Goal: Task Accomplishment & Management: Manage account settings

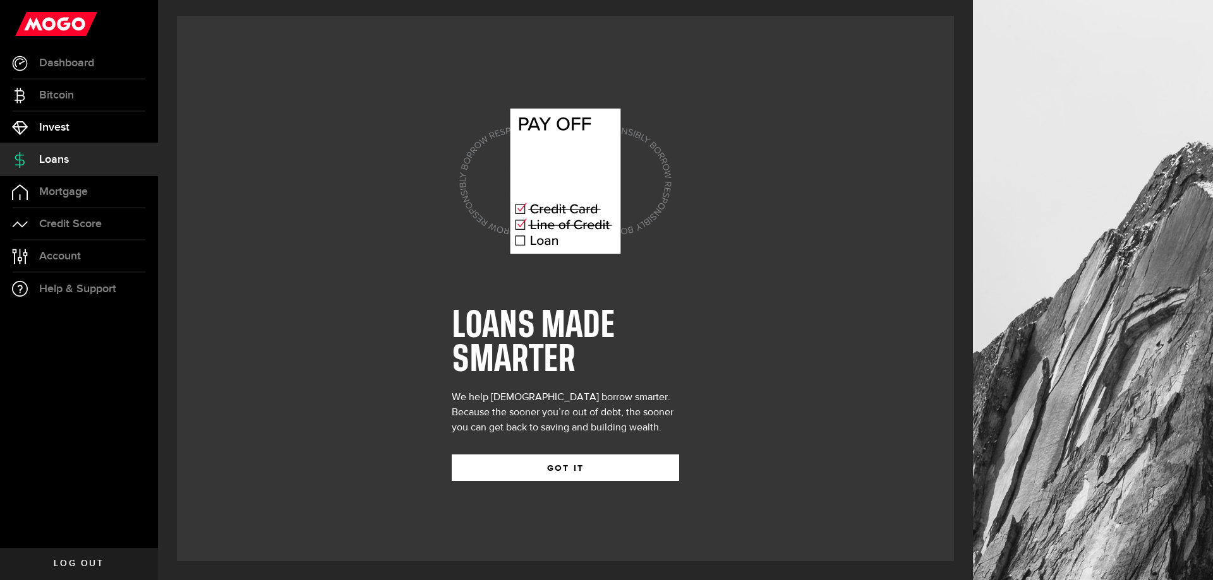
click at [70, 131] on link "Invest" at bounding box center [79, 128] width 158 height 32
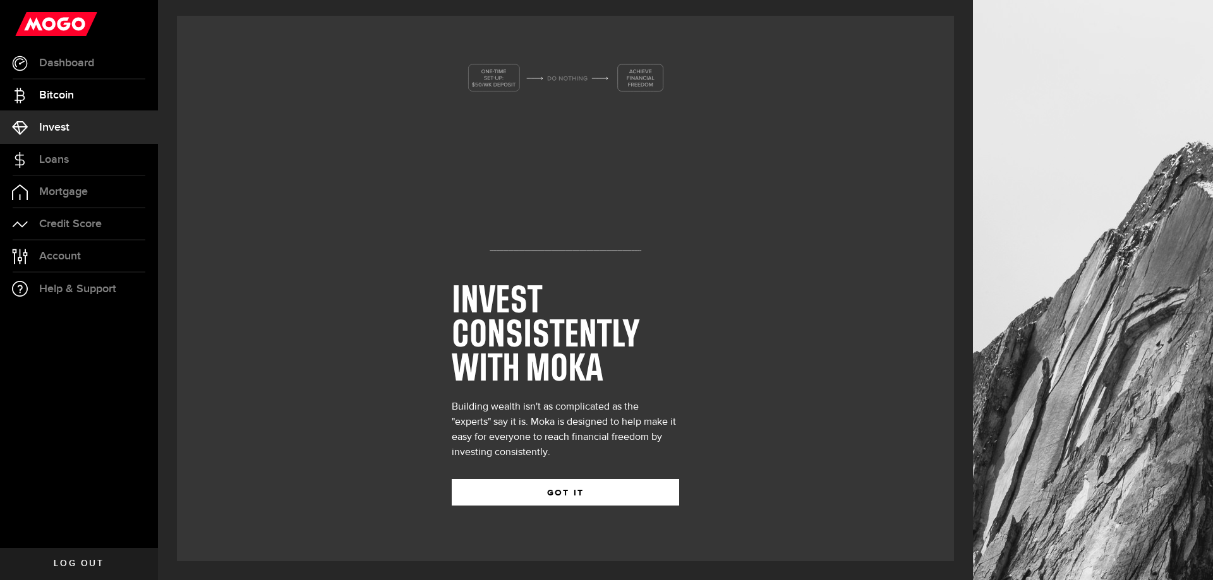
click at [69, 95] on span "Bitcoin" at bounding box center [56, 95] width 35 height 11
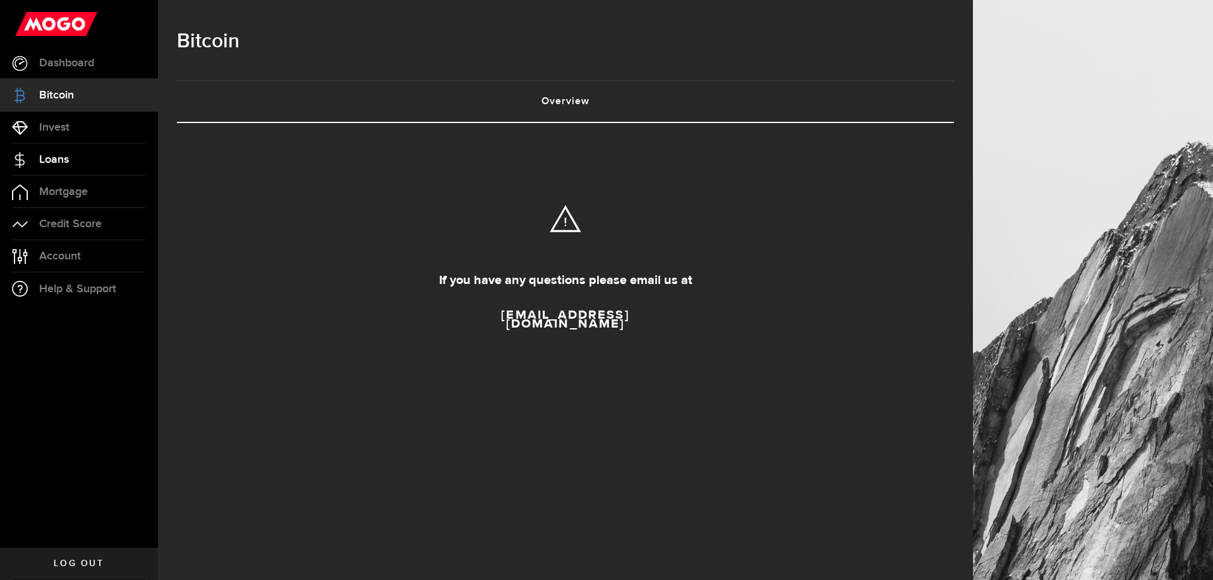
click at [53, 160] on span "Loans" at bounding box center [54, 159] width 30 height 11
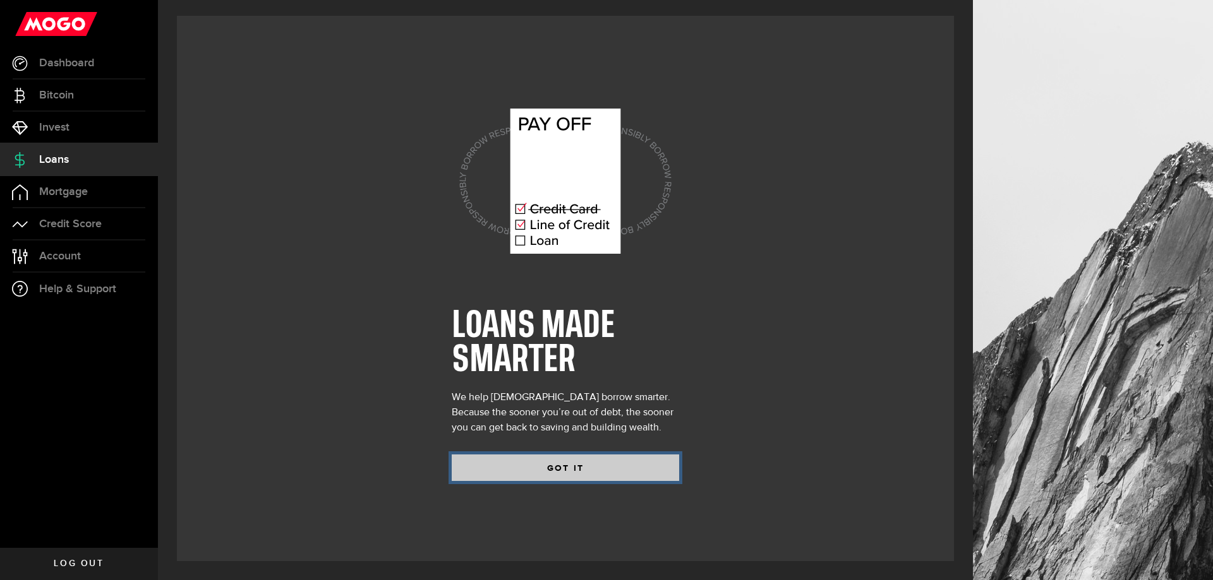
click at [574, 469] on button "GOT IT" at bounding box center [565, 468] width 227 height 27
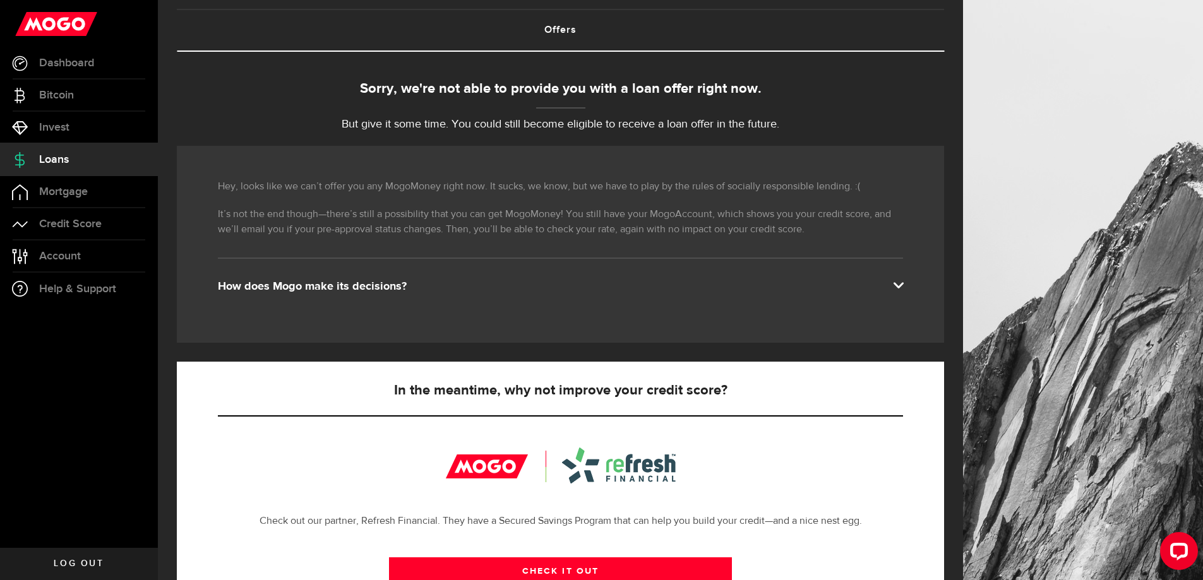
scroll to position [126, 0]
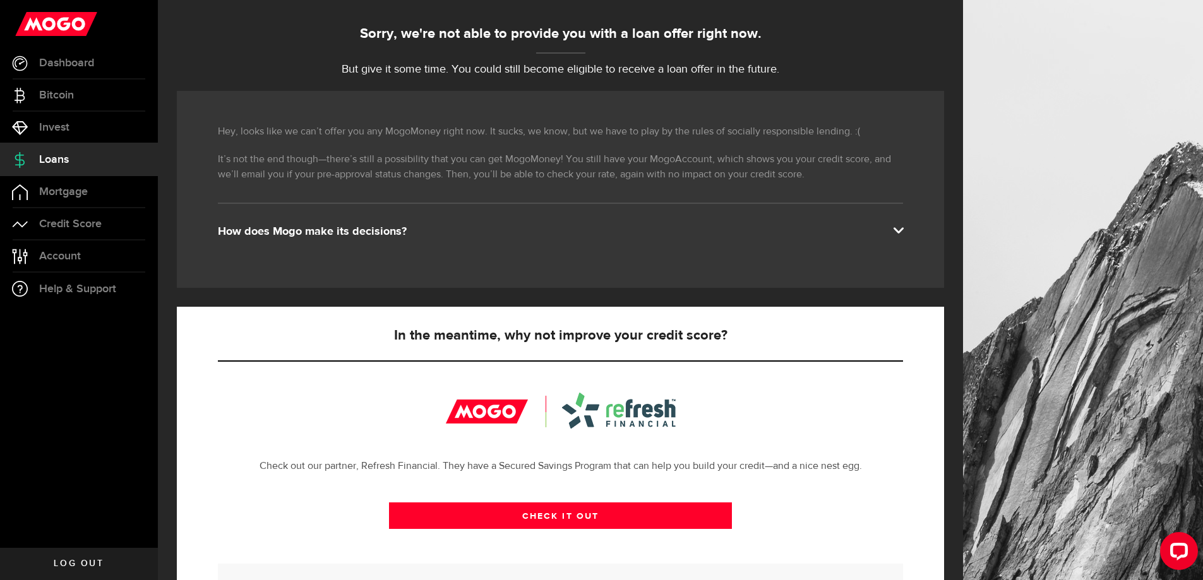
click at [903, 234] on span at bounding box center [898, 229] width 10 height 10
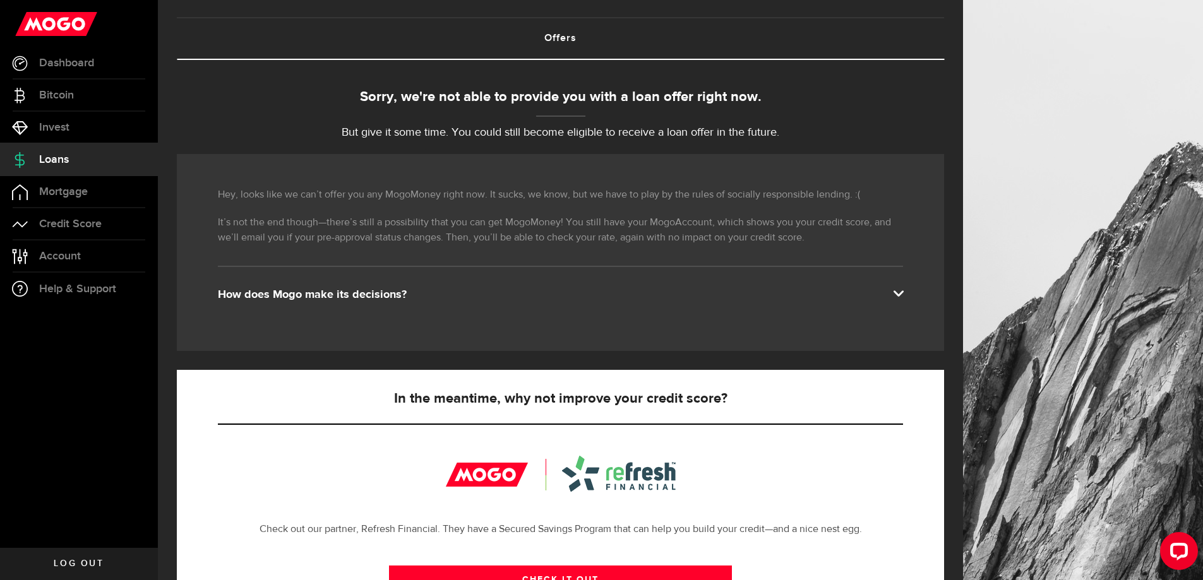
click at [903, 292] on span at bounding box center [898, 292] width 10 height 10
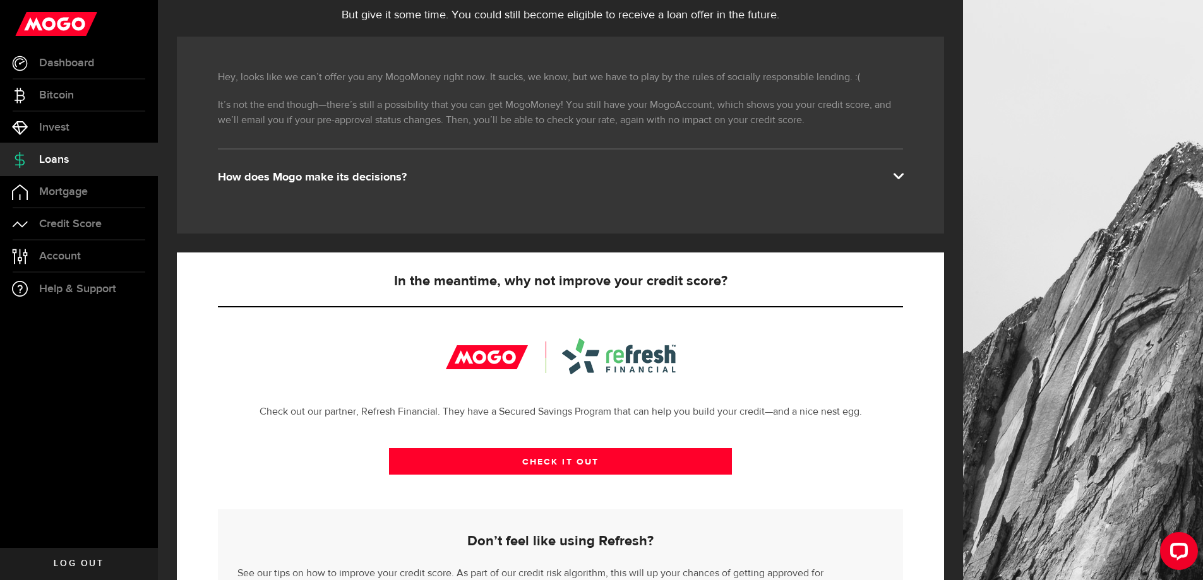
scroll to position [146, 0]
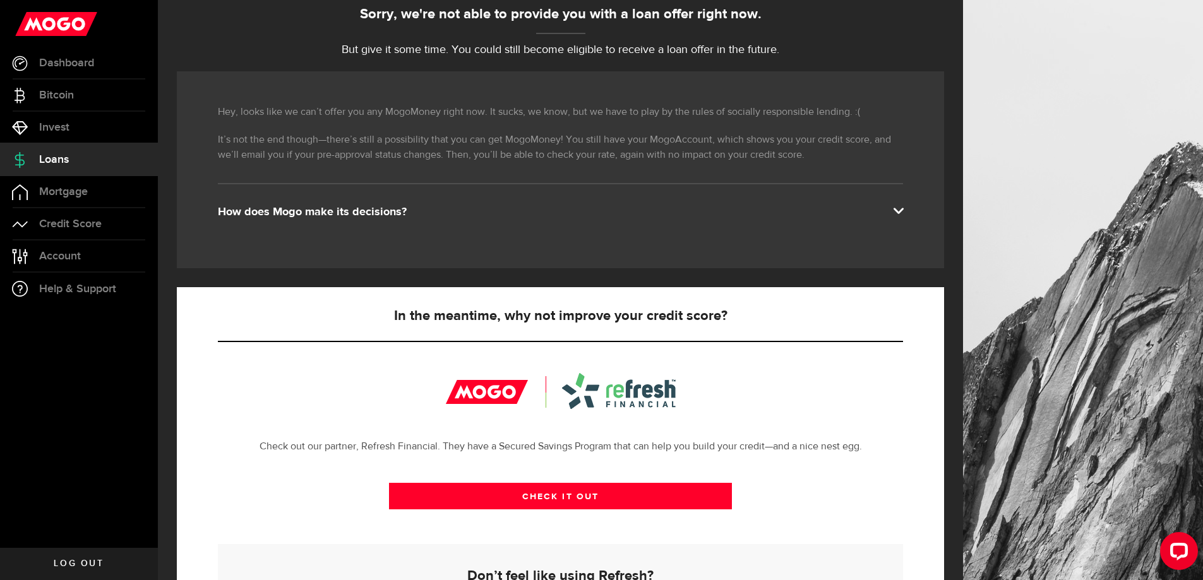
click at [903, 213] on span at bounding box center [898, 210] width 10 height 10
click at [57, 261] on span "Account" at bounding box center [60, 256] width 42 height 11
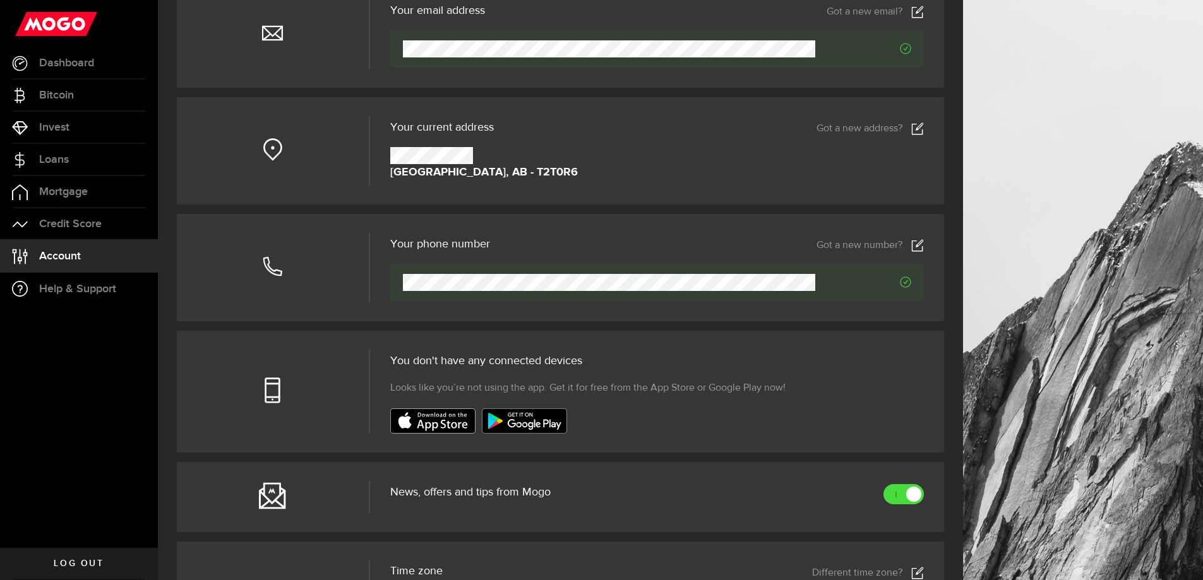
scroll to position [126, 0]
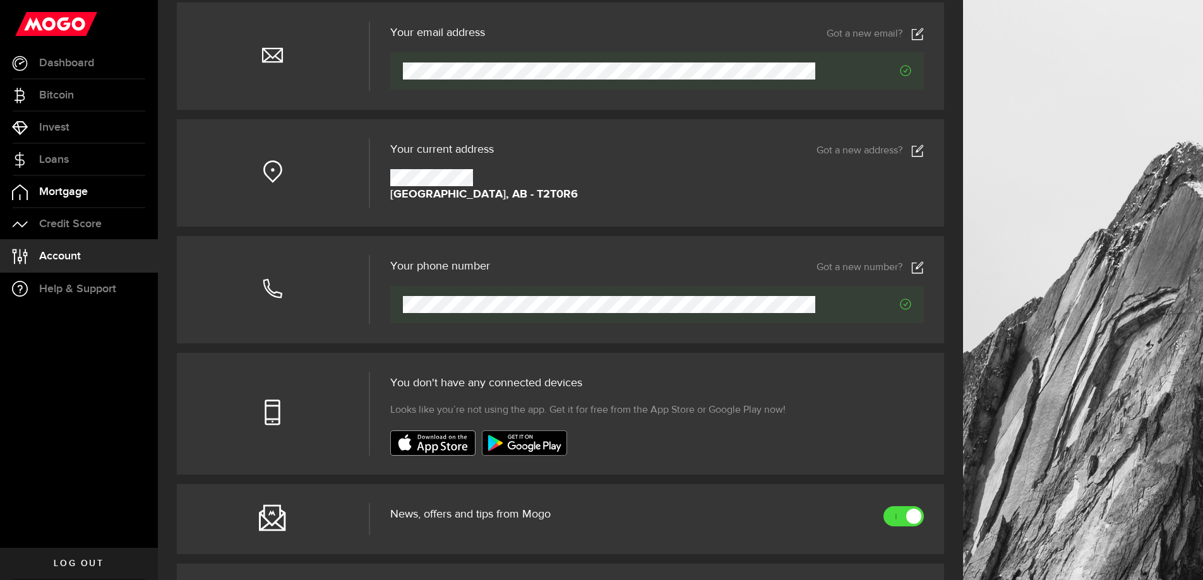
click at [59, 194] on span "Mortgage" at bounding box center [63, 191] width 49 height 11
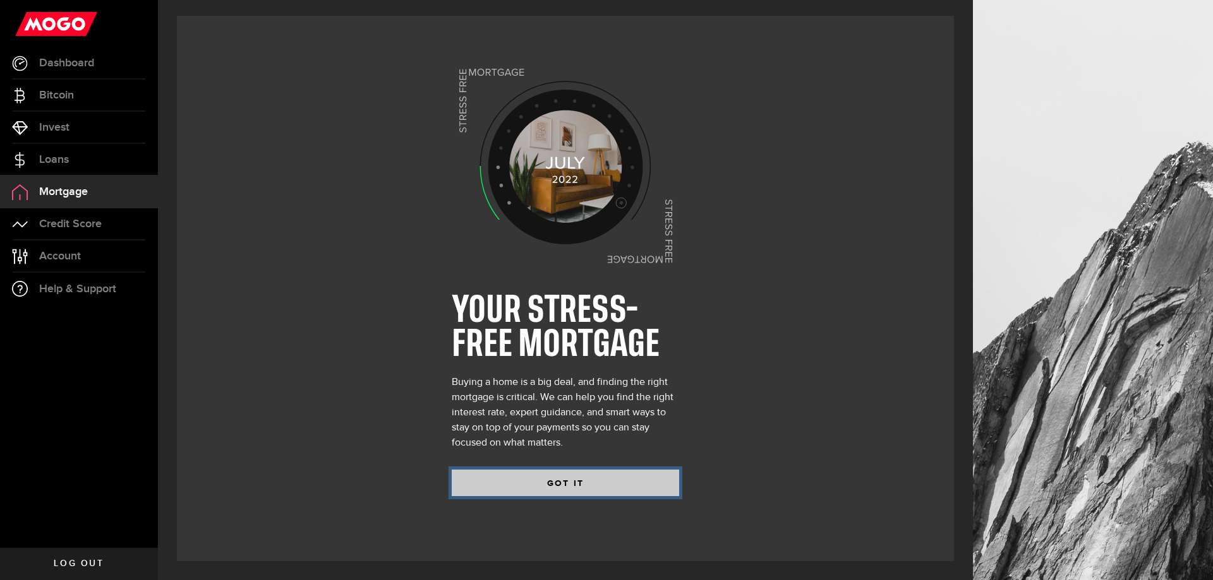
click at [543, 488] on button "GOT IT" at bounding box center [565, 483] width 227 height 27
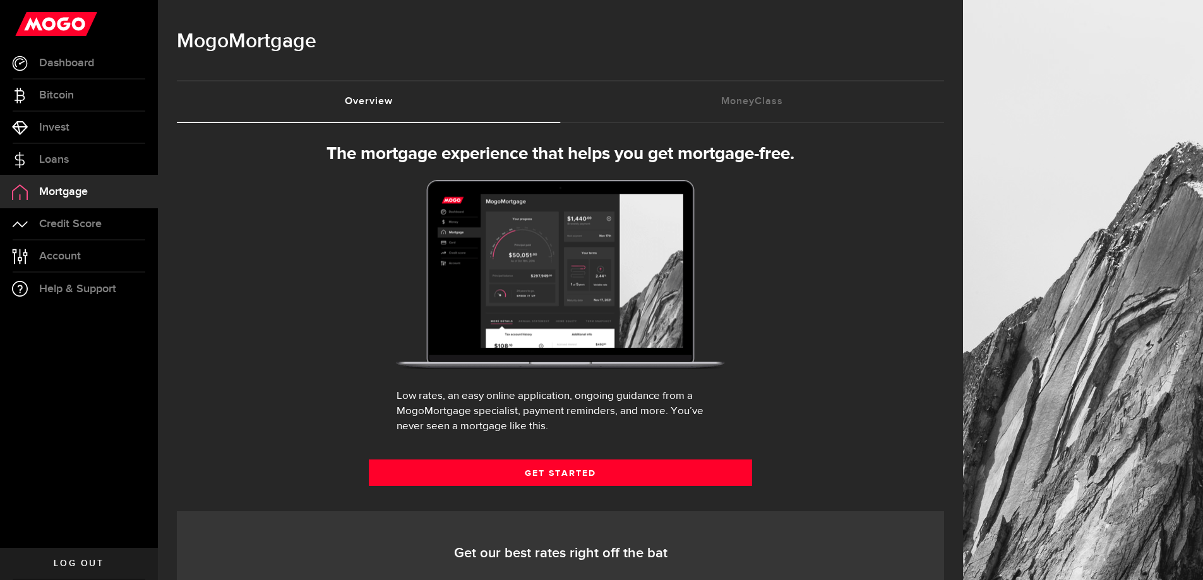
select select "3knYdhfXw4iYoq2m0WGQES"
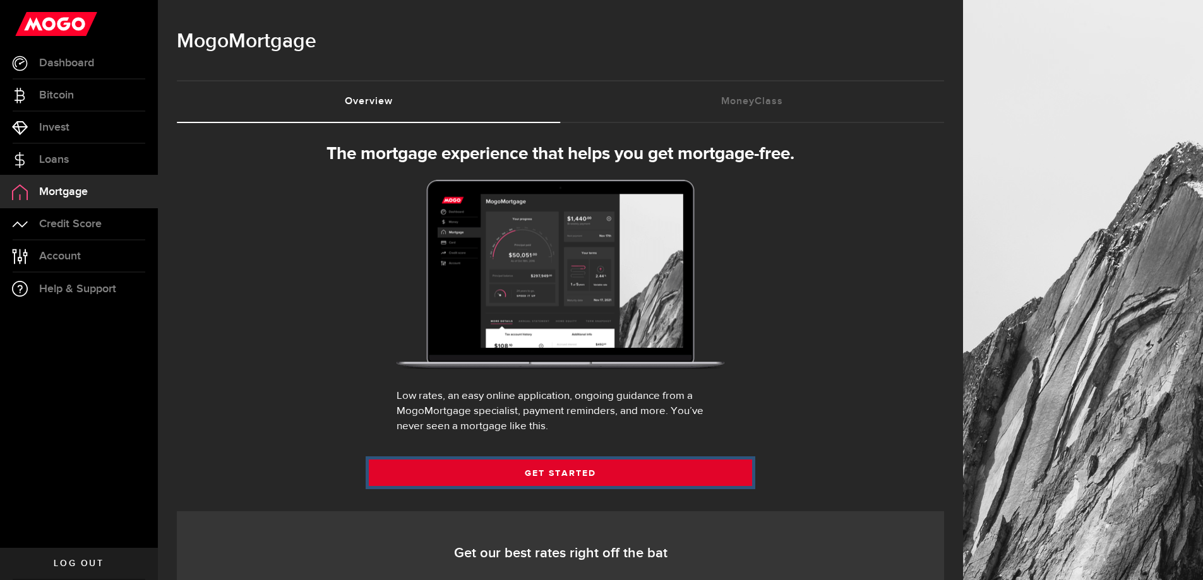
click at [578, 479] on link "Get Started" at bounding box center [561, 473] width 384 height 27
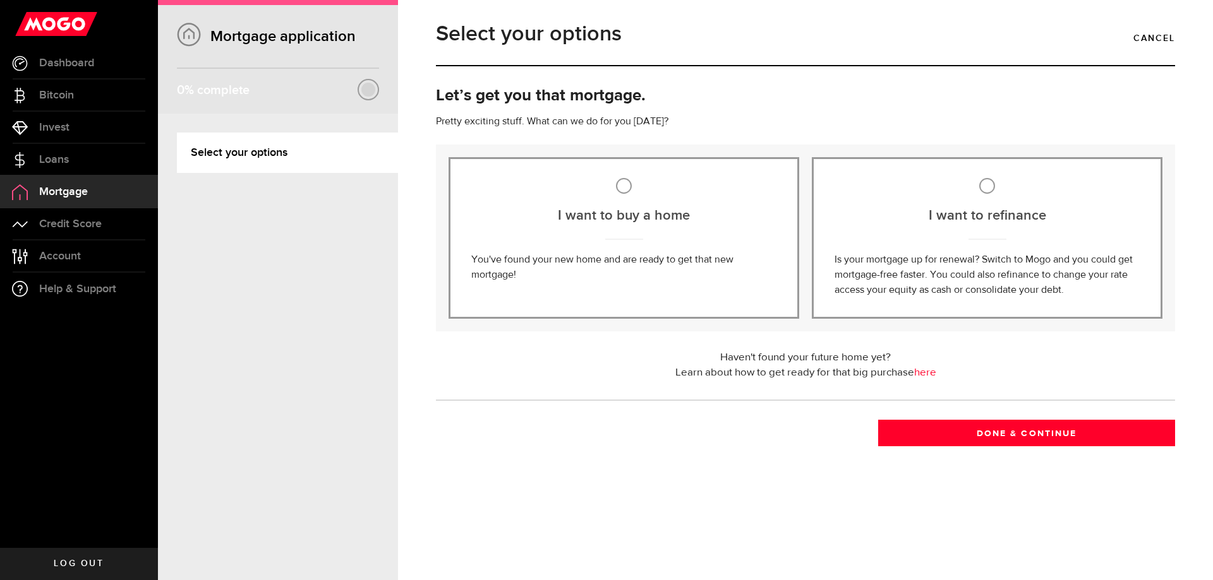
click at [652, 232] on div "I want to buy a home You've found your new home and are ready to get that new m…" at bounding box center [623, 238] width 351 height 162
radio input "true"
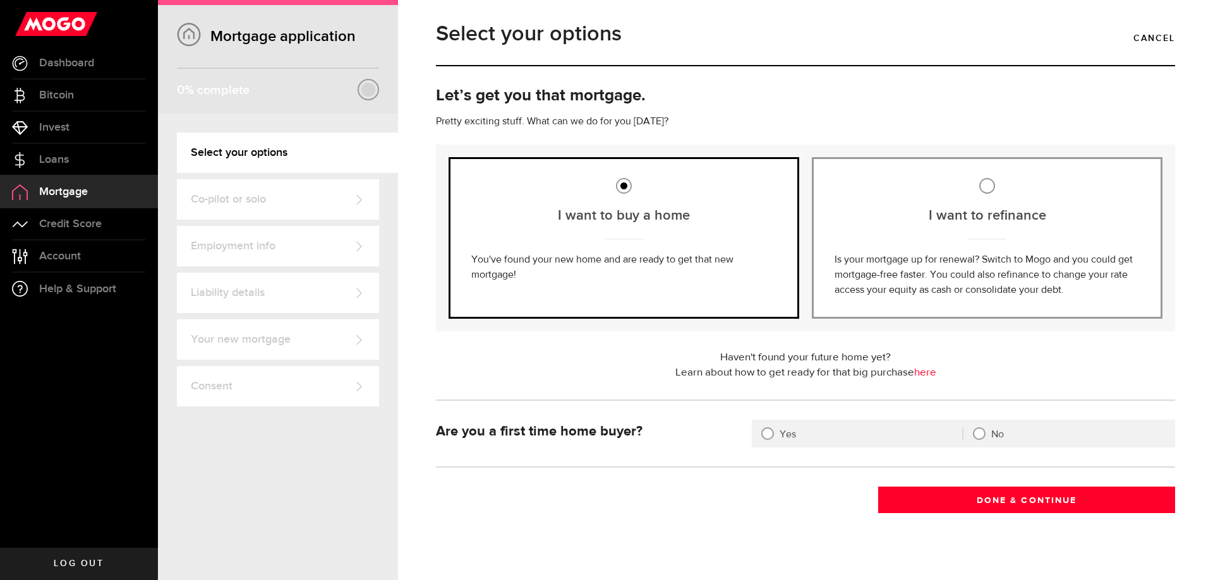
click at [767, 435] on div at bounding box center [767, 434] width 10 height 10
radio input "true"
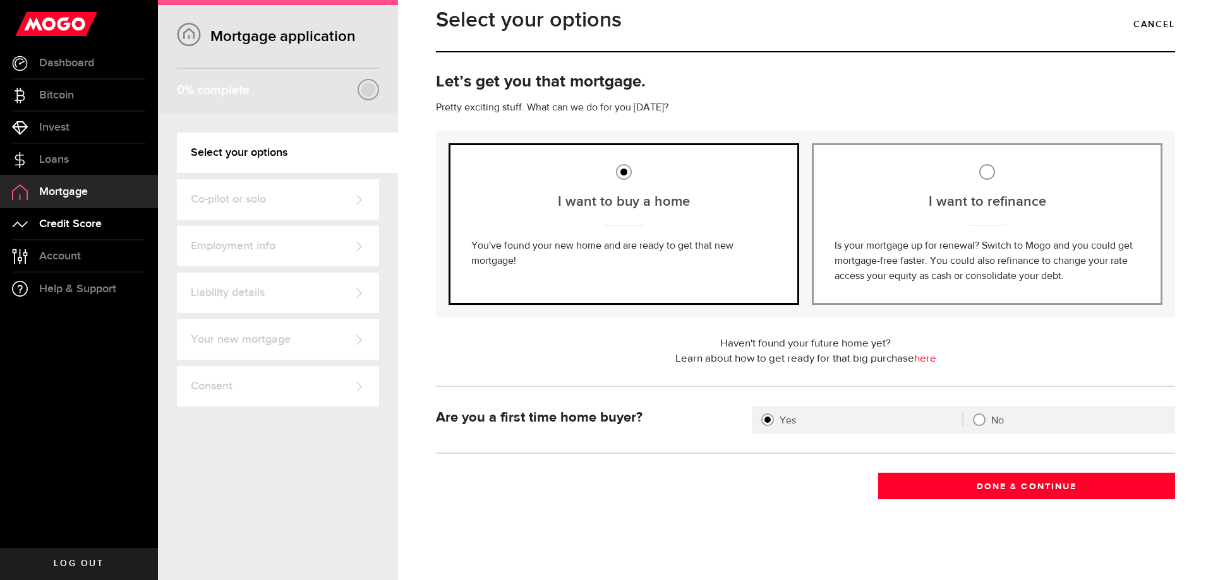
click at [64, 226] on span "Credit Score" at bounding box center [70, 224] width 63 height 11
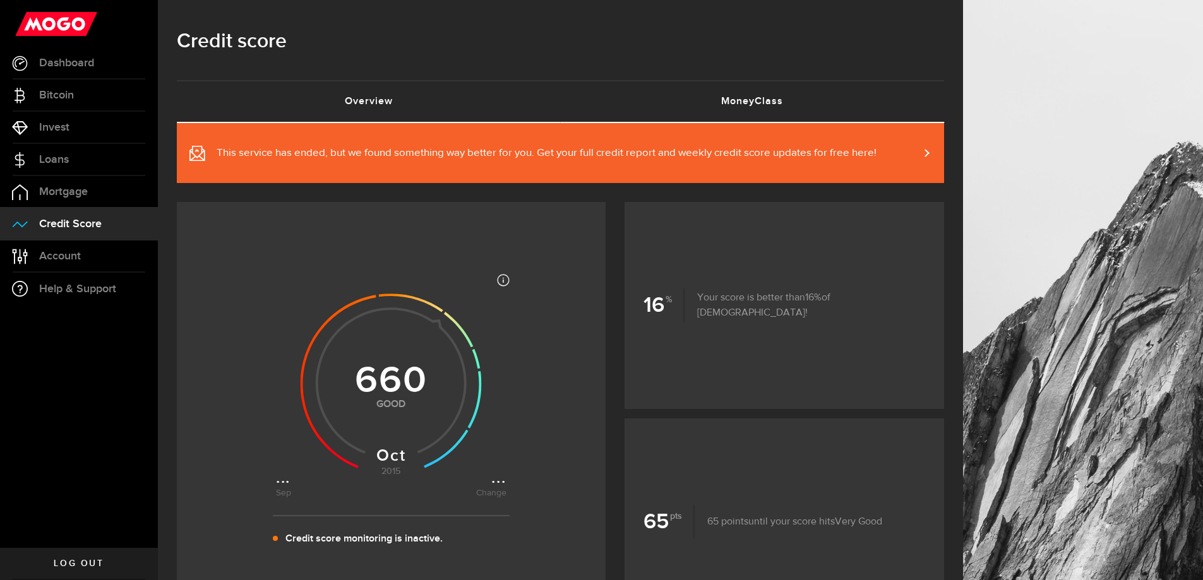
click at [754, 104] on link "MoneyClass (requires attention)" at bounding box center [753, 101] width 384 height 40
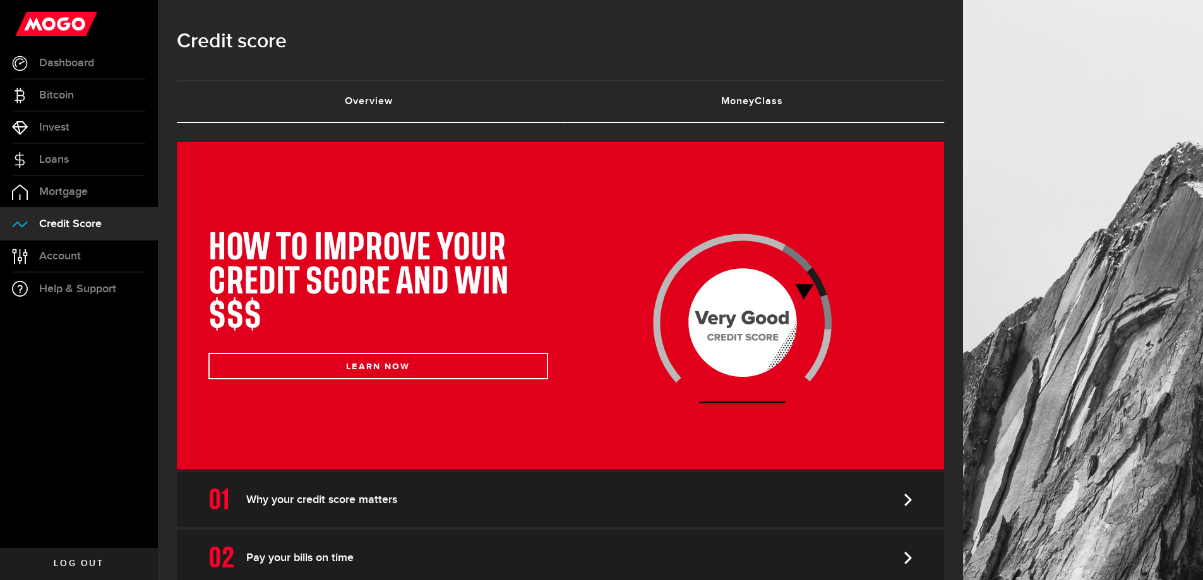
click at [371, 105] on link "Overview (requires attention)" at bounding box center [369, 101] width 384 height 40
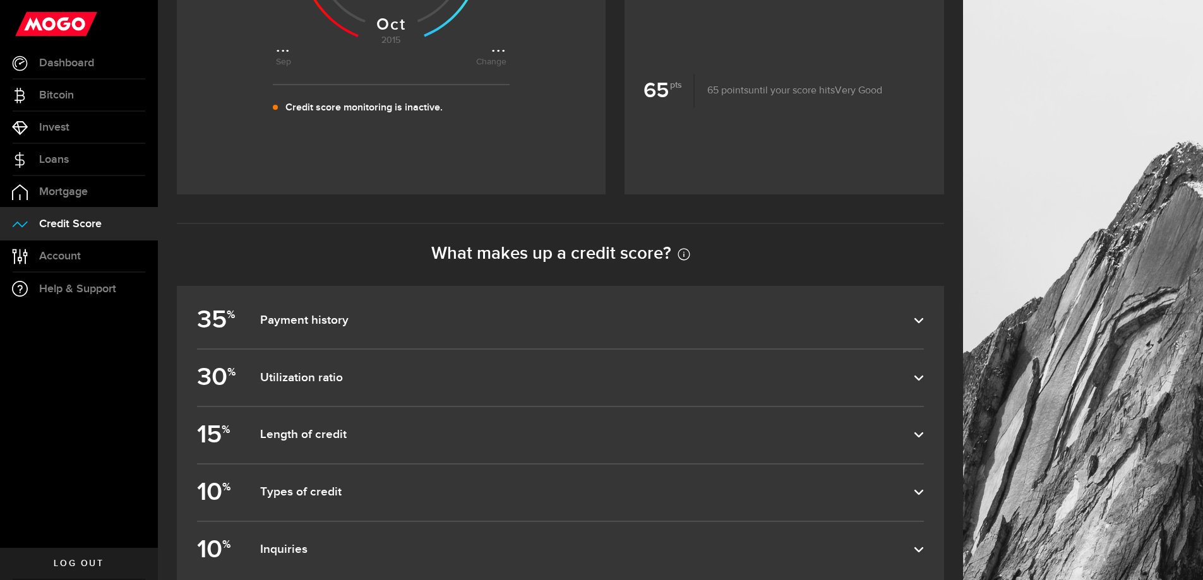
scroll to position [442, 0]
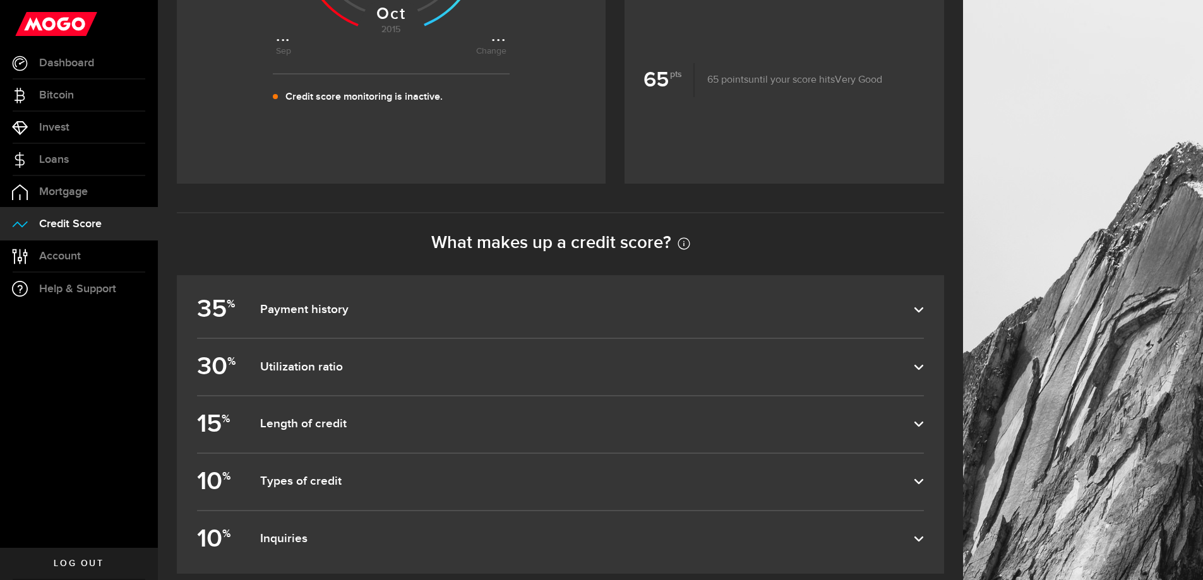
click at [924, 315] on icon at bounding box center [919, 310] width 10 height 10
click at [0, 0] on input "35 % Payment history" at bounding box center [0, 0] width 0 height 0
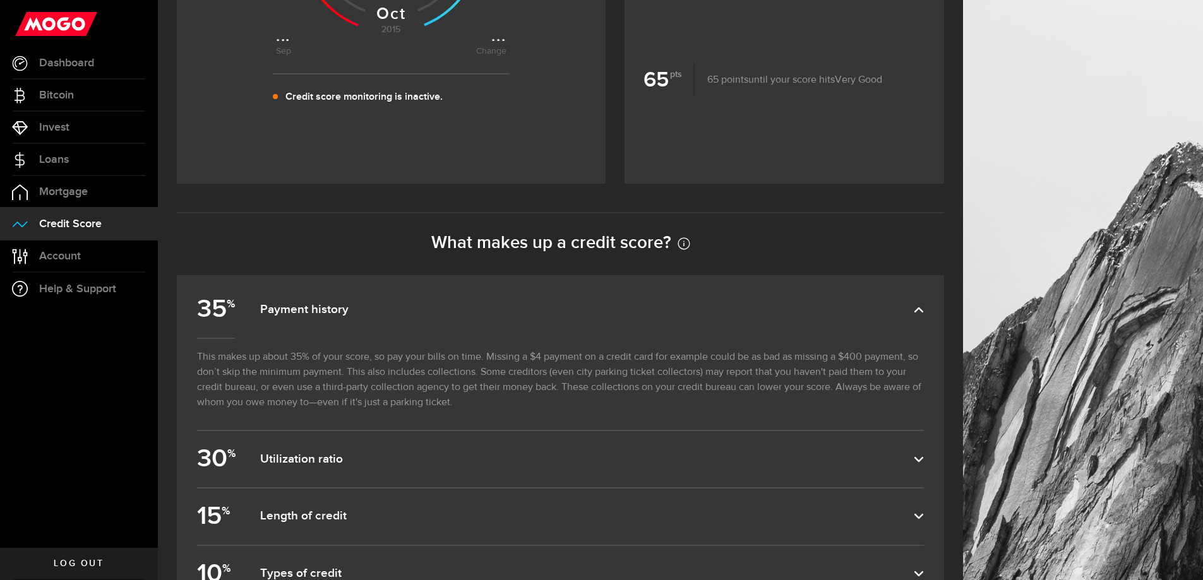
click at [914, 315] on dfn "Payment history" at bounding box center [587, 310] width 654 height 15
click at [0, 0] on input "35 % Payment history" at bounding box center [0, 0] width 0 height 0
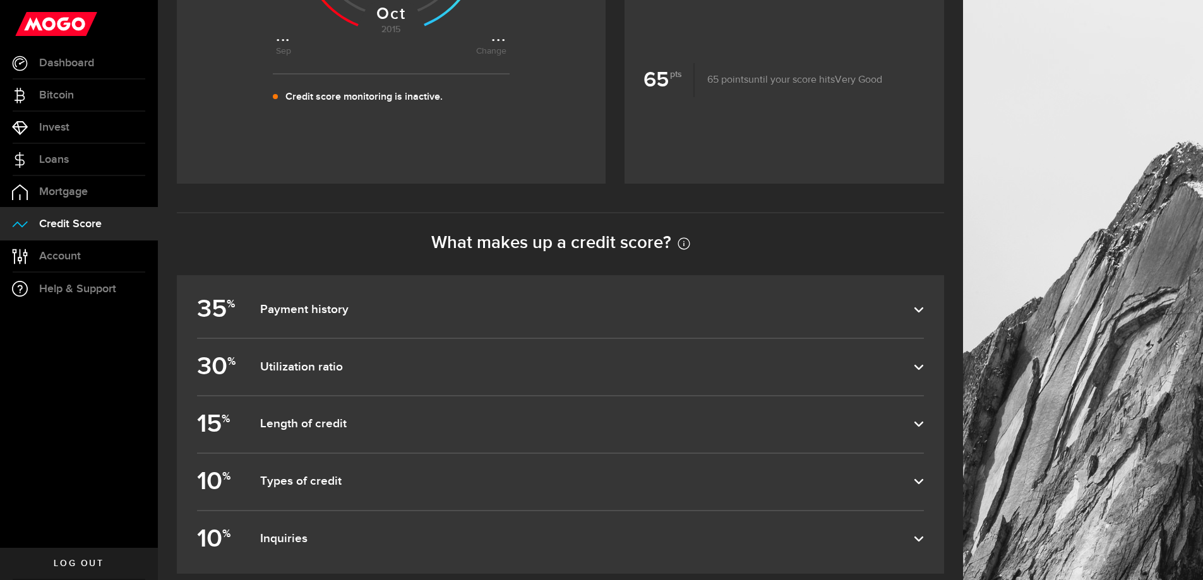
click at [923, 369] on use at bounding box center [919, 366] width 9 height 5
click at [0, 0] on input "30 % Utilization ratio" at bounding box center [0, 0] width 0 height 0
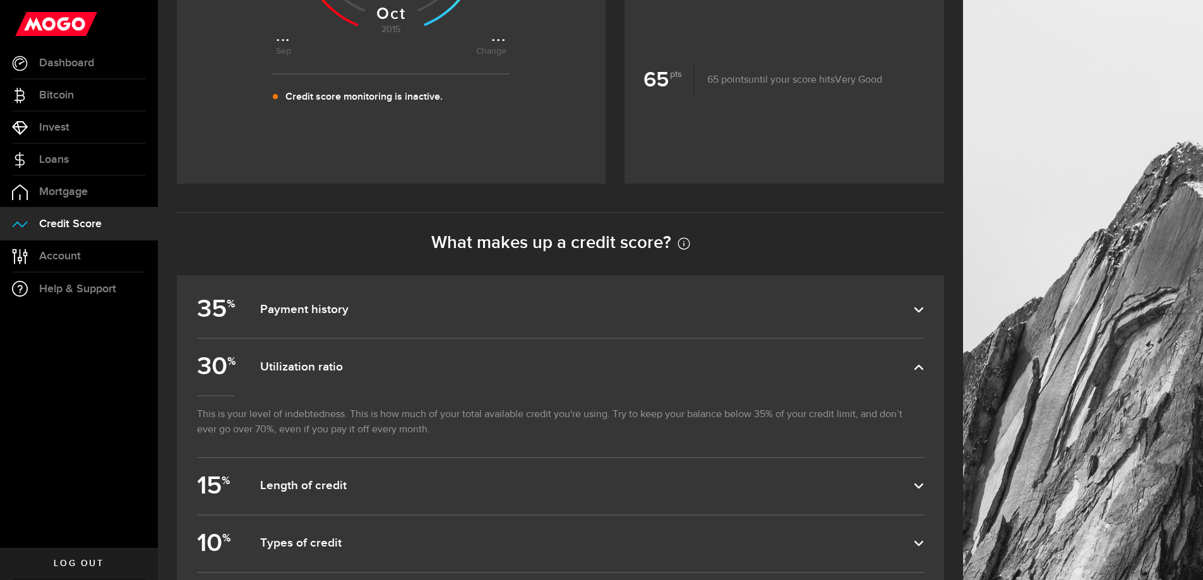
click at [924, 369] on icon at bounding box center [919, 368] width 10 height 10
click at [0, 0] on input "30 % Utilization ratio" at bounding box center [0, 0] width 0 height 0
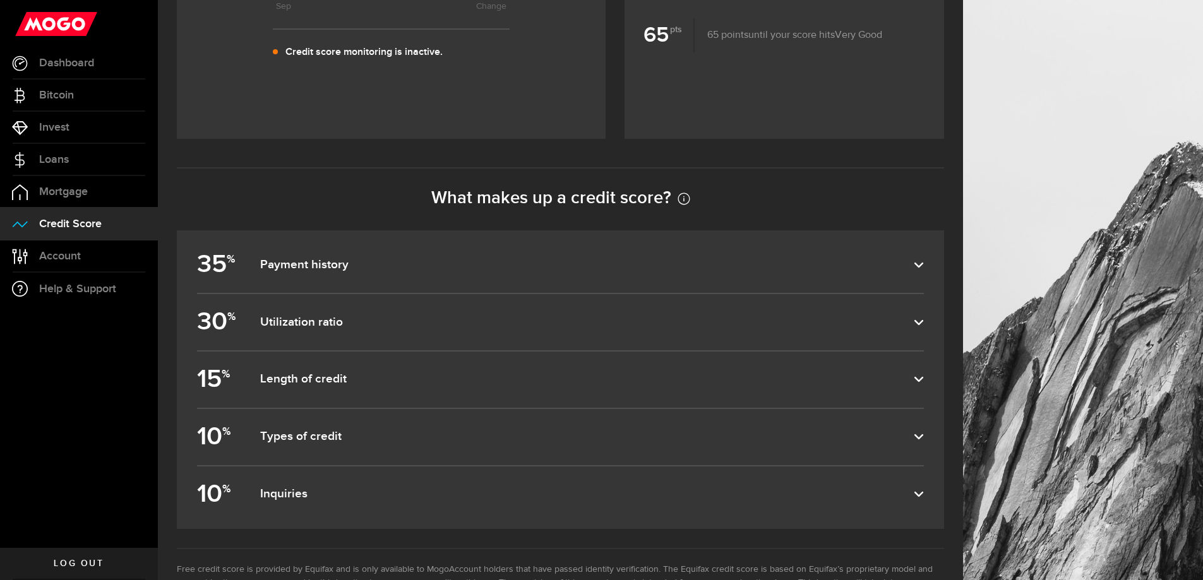
scroll to position [543, 0]
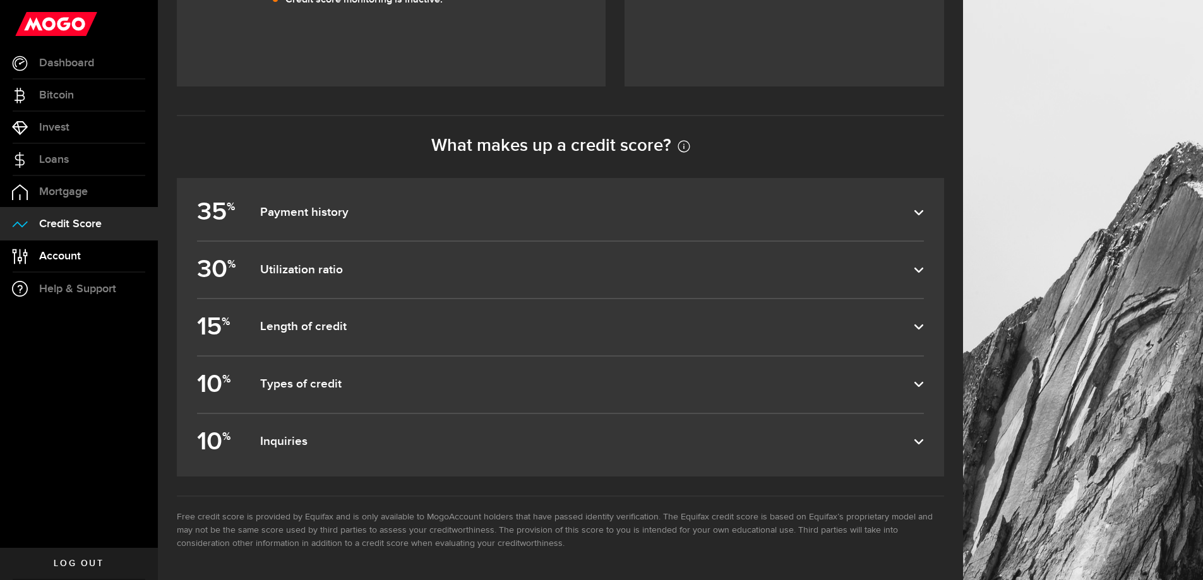
click at [75, 257] on span "Account" at bounding box center [60, 256] width 42 height 11
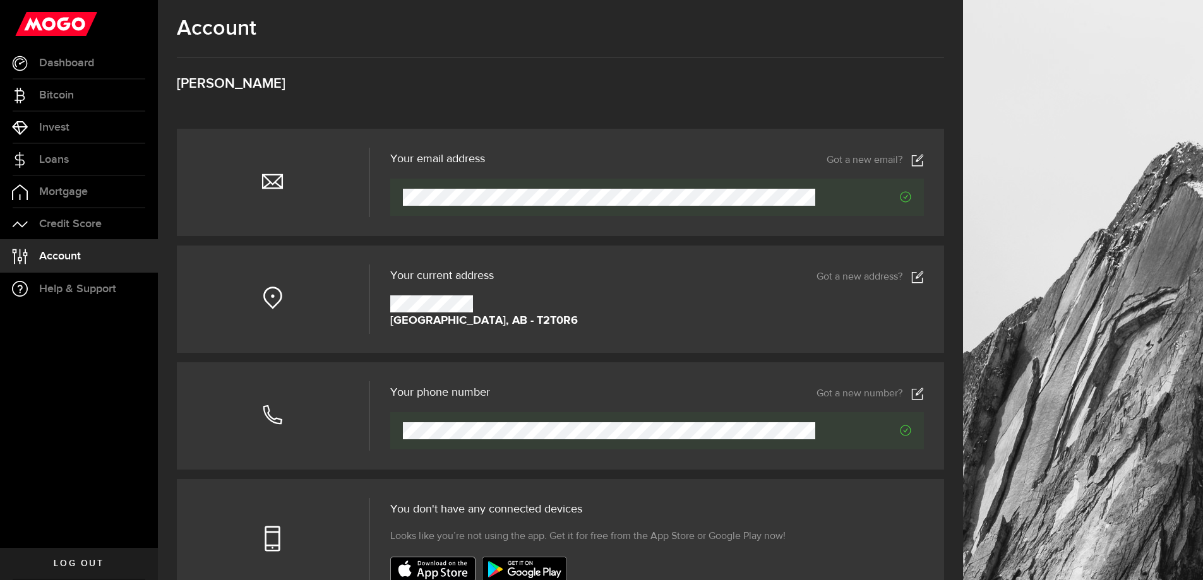
click at [923, 393] on icon at bounding box center [917, 394] width 13 height 13
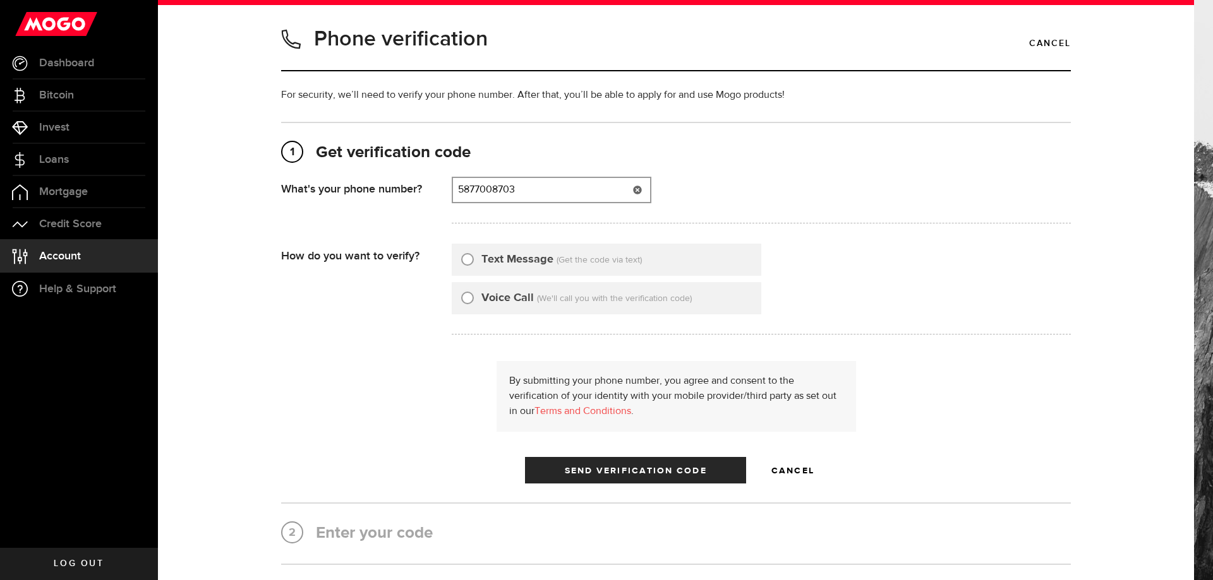
type input "5877008703"
click at [462, 261] on input "Text Message" at bounding box center [467, 257] width 13 height 13
radio input "true"
drag, startPoint x: 515, startPoint y: 191, endPoint x: 354, endPoint y: 191, distance: 160.4
click at [354, 191] on div "What's your phone number? That doesn't look like a valid phone number. Try agai…" at bounding box center [676, 204] width 790 height 54
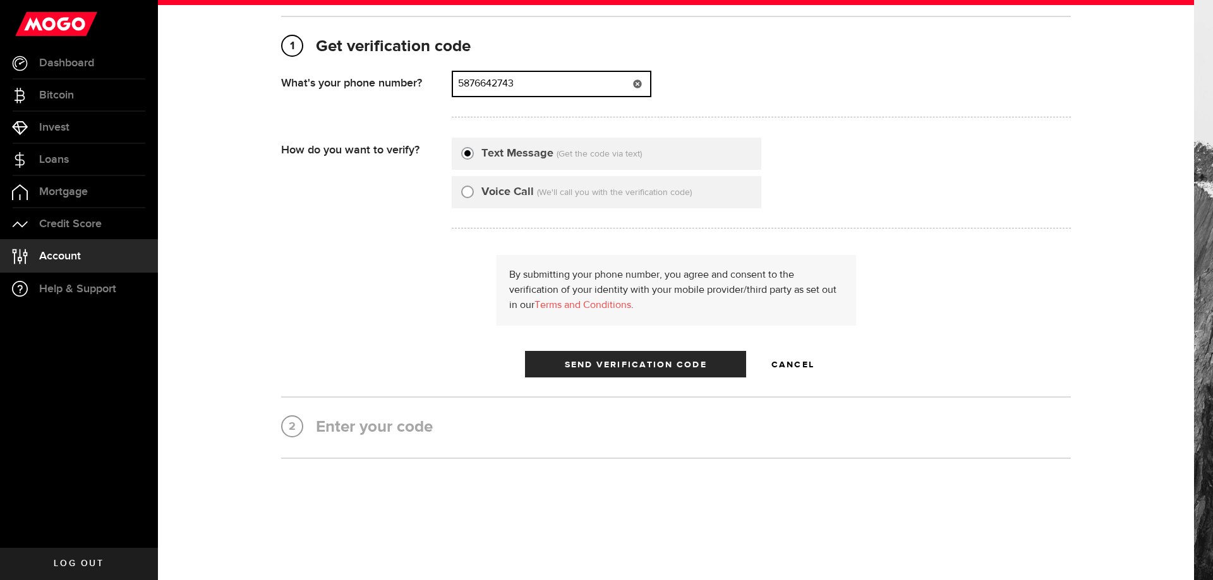
scroll to position [111, 0]
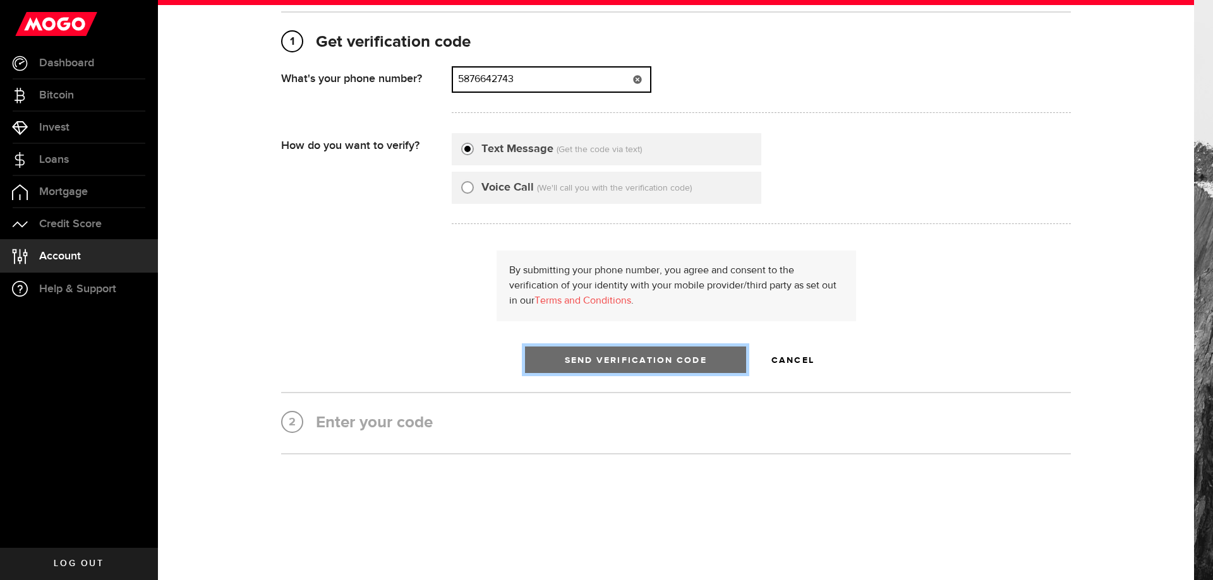
type input "5876642743"
click at [597, 361] on span "Send Verification Code" at bounding box center [636, 360] width 142 height 9
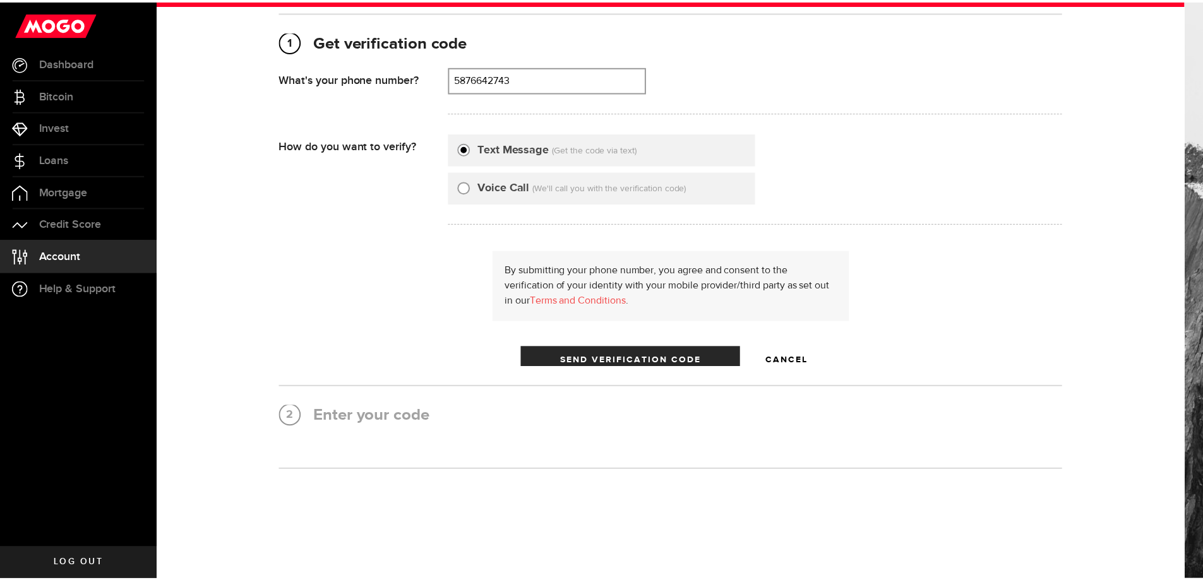
scroll to position [0, 0]
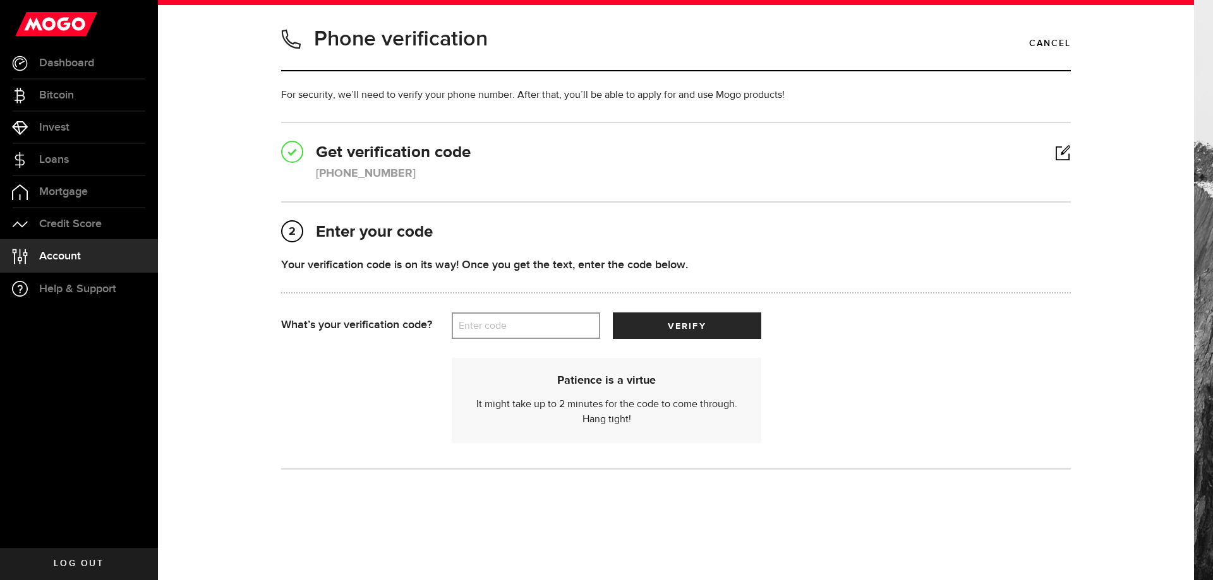
click at [515, 323] on label "Enter code" at bounding box center [526, 326] width 148 height 26
click at [515, 323] on input "Enter code" at bounding box center [526, 326] width 148 height 27
type input "81854"
click at [663, 324] on button "verify" at bounding box center [687, 326] width 148 height 27
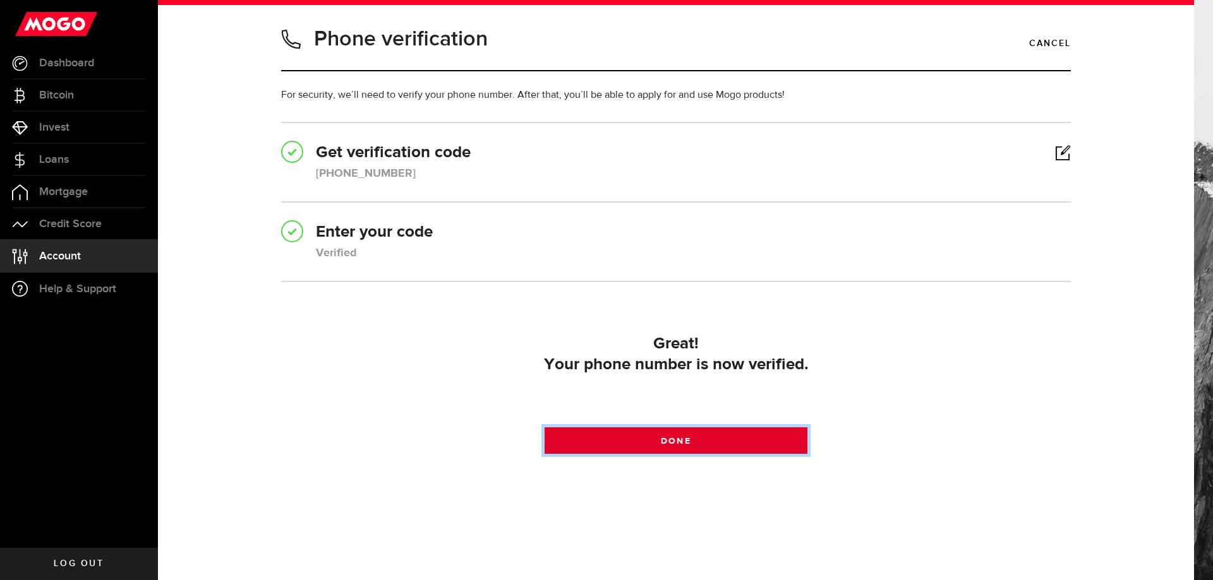
click at [717, 450] on link "Done" at bounding box center [675, 441] width 263 height 27
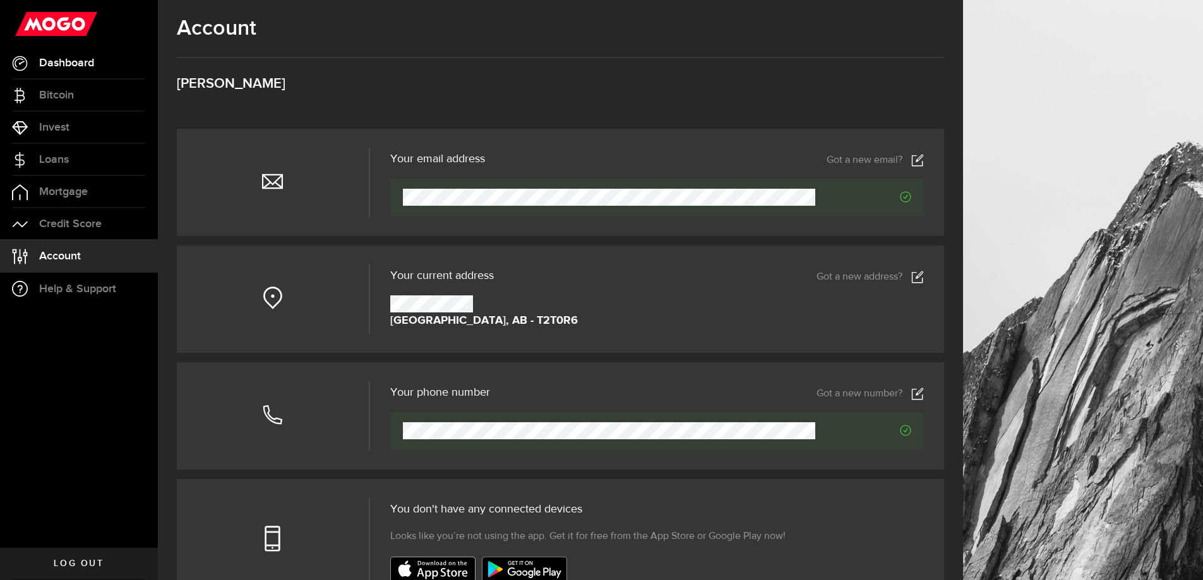
click at [74, 66] on span "Dashboard" at bounding box center [66, 62] width 55 height 11
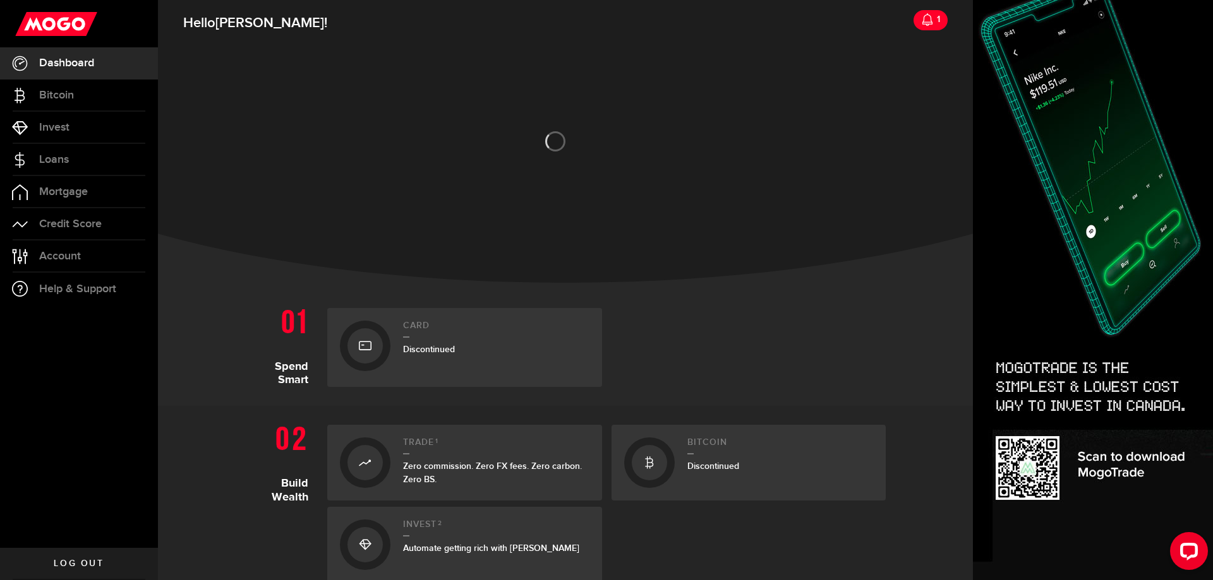
click at [922, 23] on use at bounding box center [927, 19] width 10 height 13
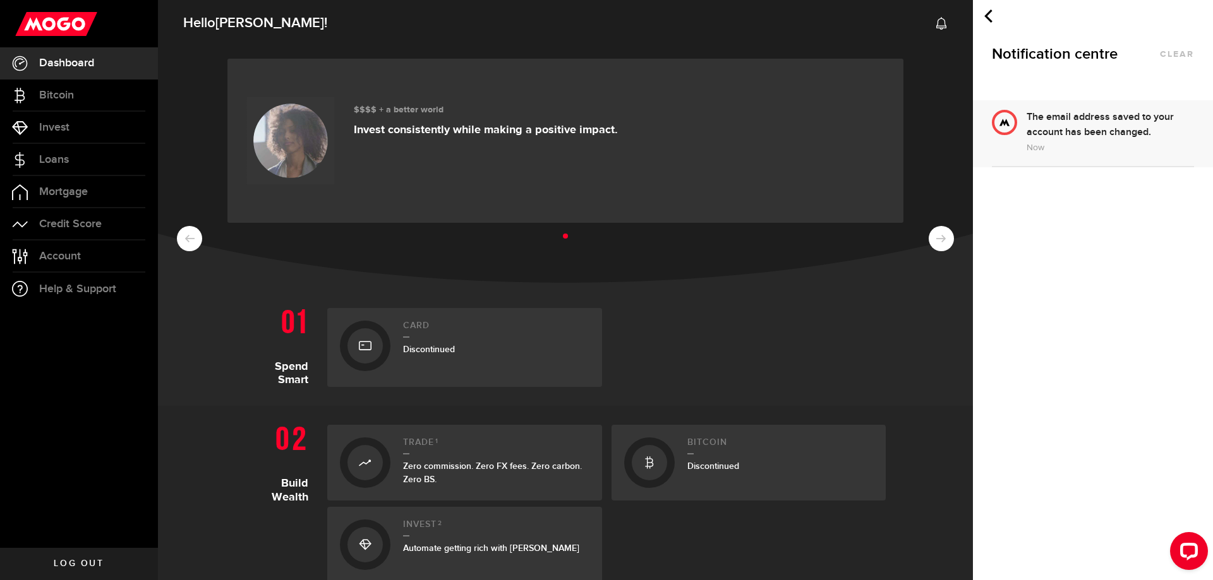
click at [951, 20] on h2 "Hello Riccardo ! 0" at bounding box center [565, 20] width 815 height 46
click at [980, 18] on link at bounding box center [985, 15] width 18 height 13
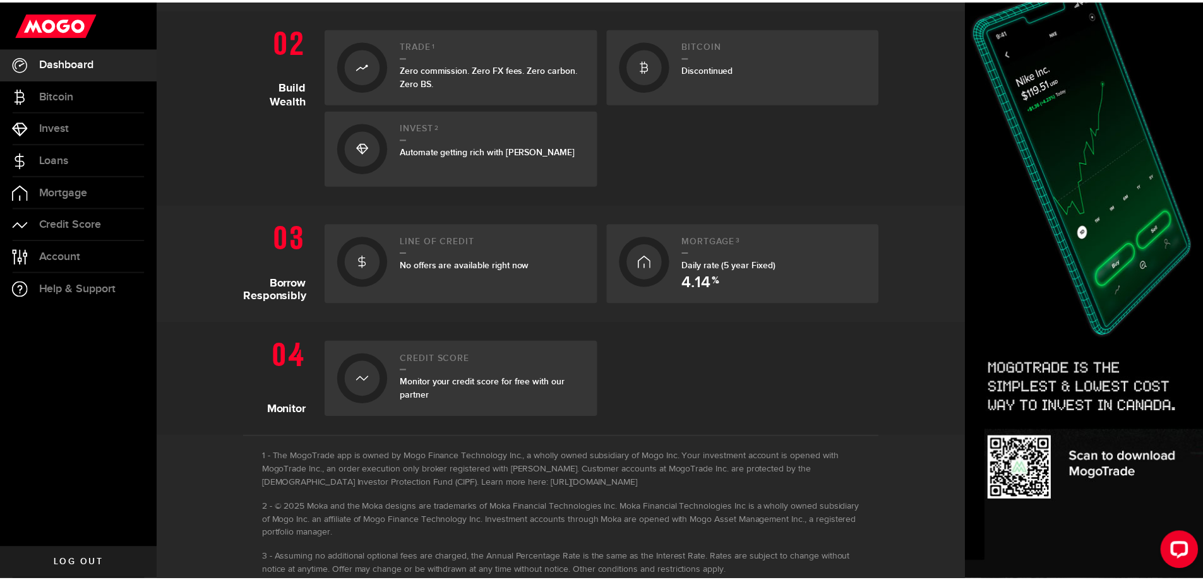
scroll to position [425, 0]
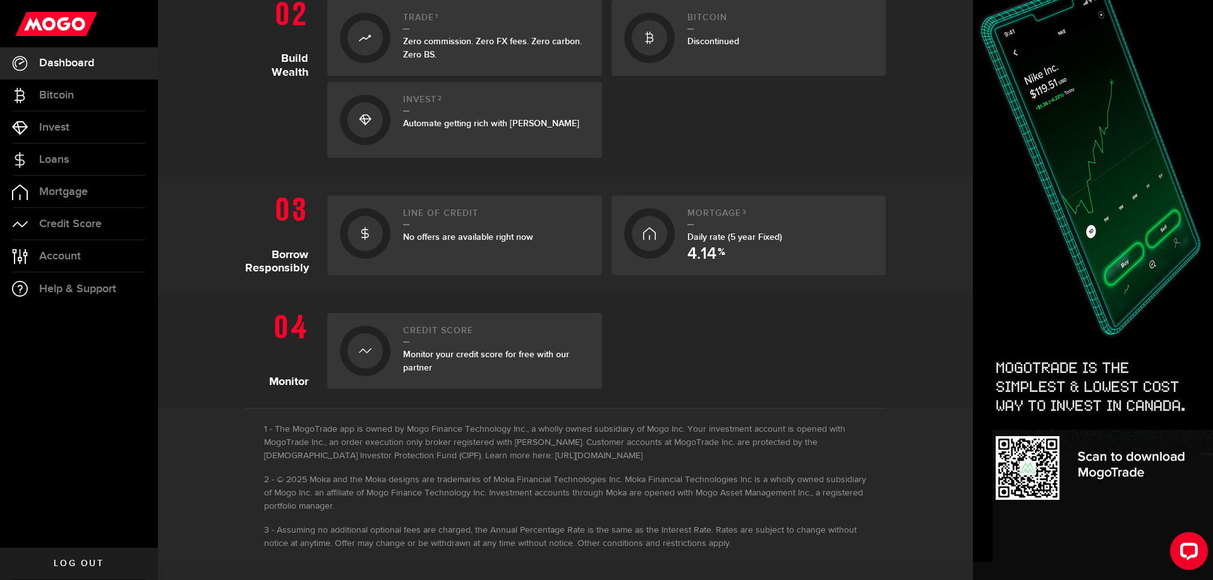
click at [365, 353] on icon at bounding box center [365, 351] width 13 height 20
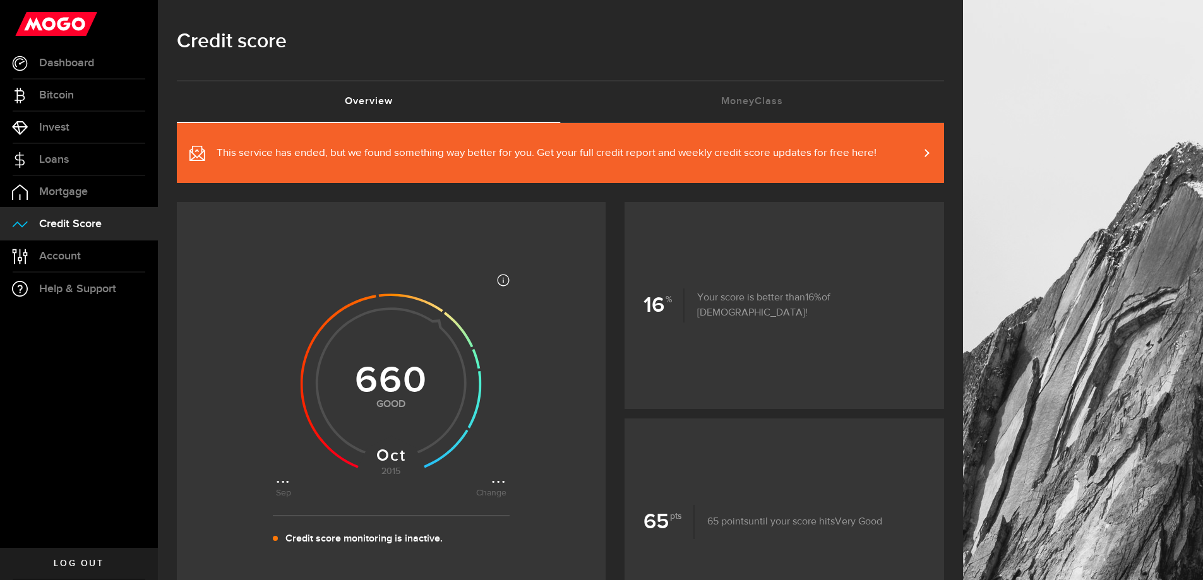
click at [283, 155] on span "This service has ended, but we found something way better for you. Get your ful…" at bounding box center [547, 153] width 660 height 15
click at [67, 65] on span "Dashboard" at bounding box center [66, 62] width 55 height 11
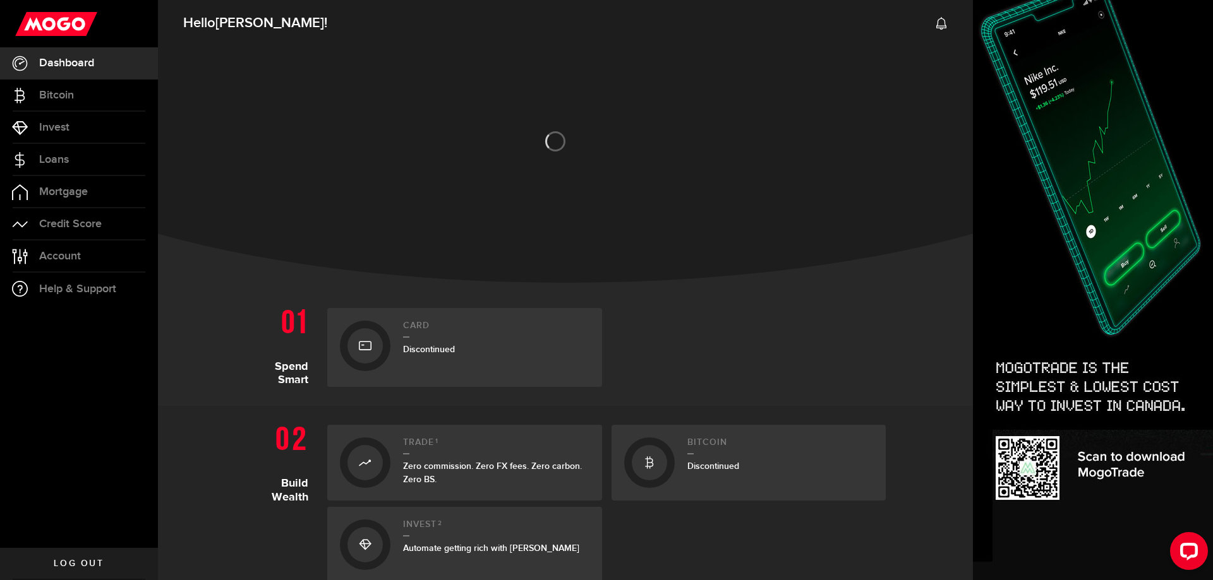
click at [935, 28] on icon at bounding box center [941, 23] width 13 height 13
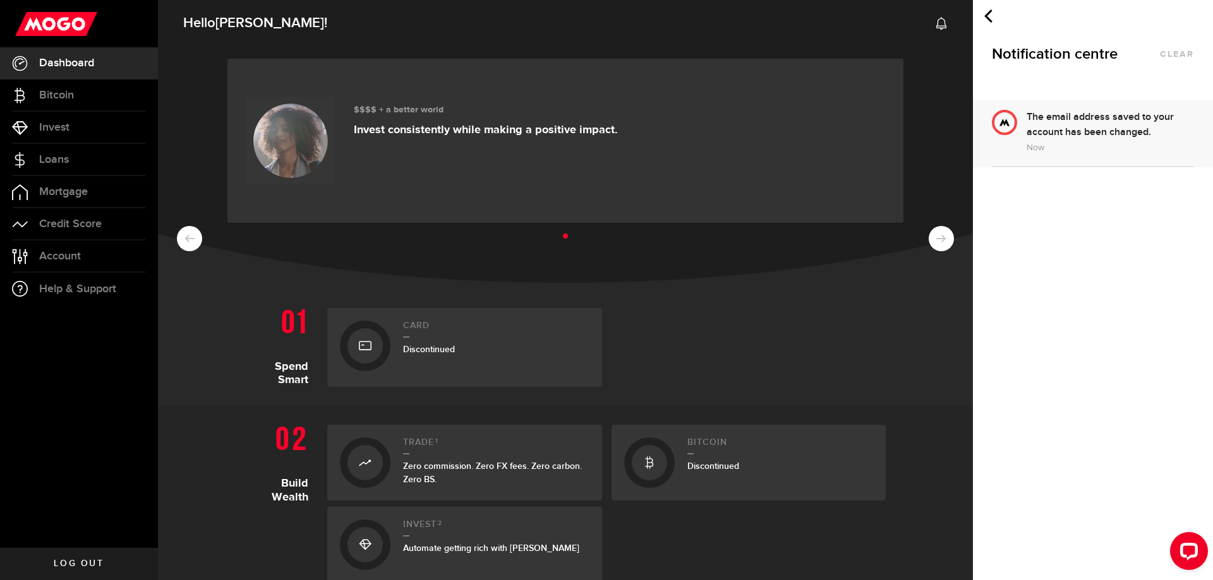
click at [985, 16] on use at bounding box center [988, 15] width 8 height 13
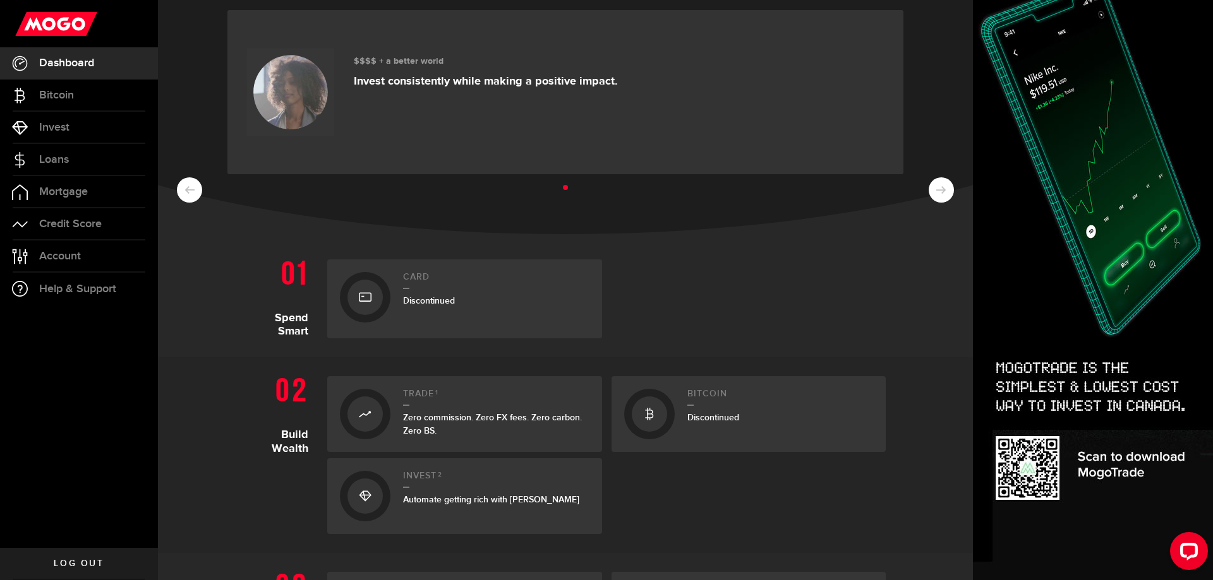
scroll to position [63, 0]
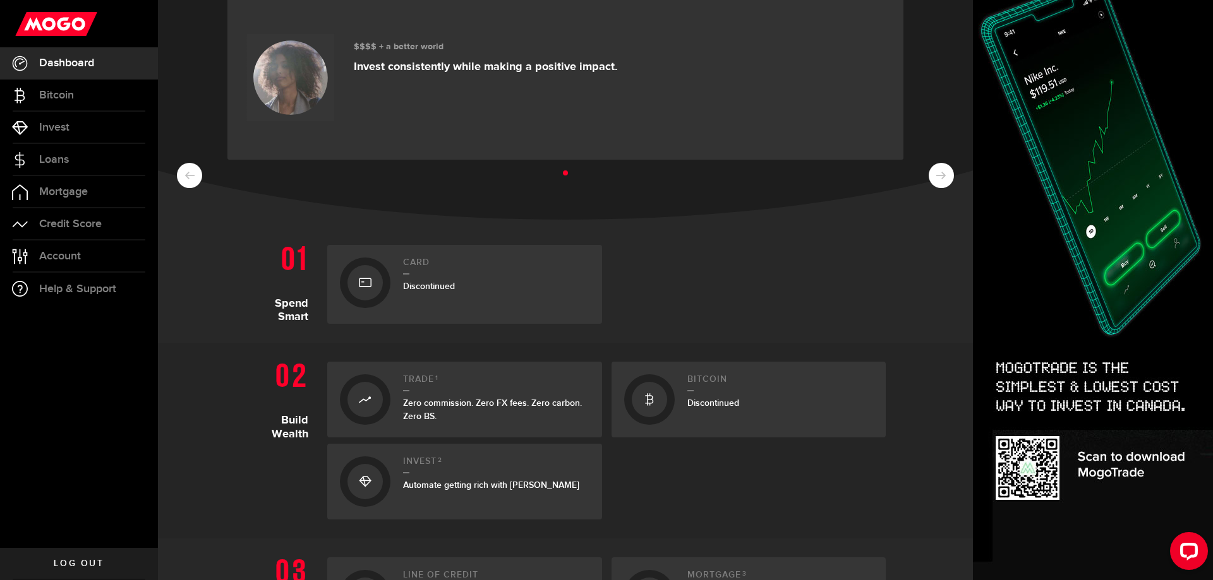
click at [429, 284] on span "Discontinued" at bounding box center [429, 286] width 52 height 11
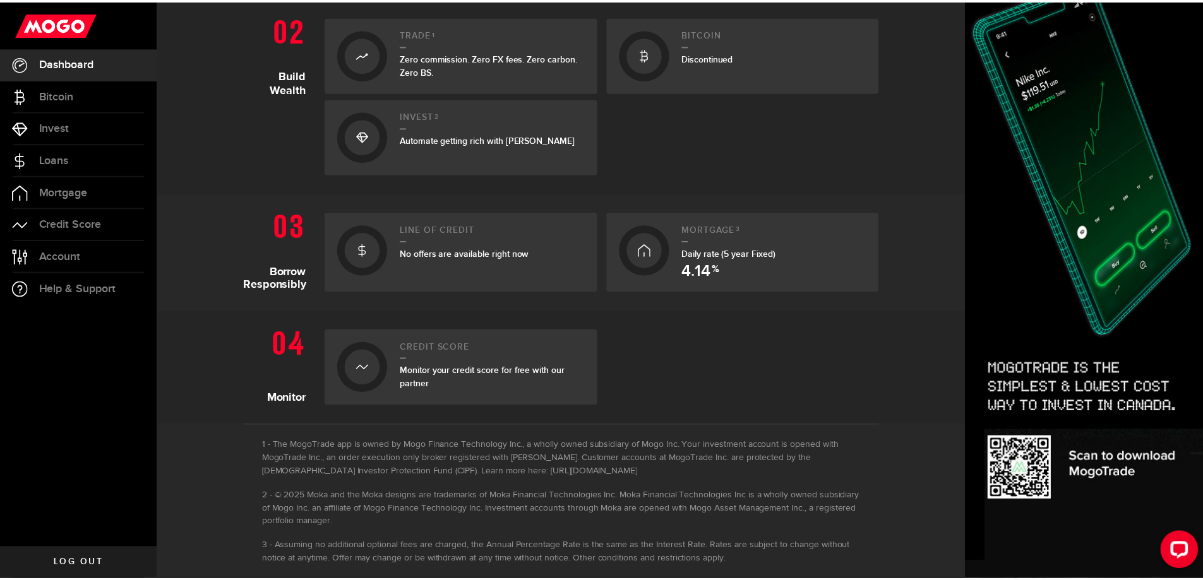
scroll to position [425, 0]
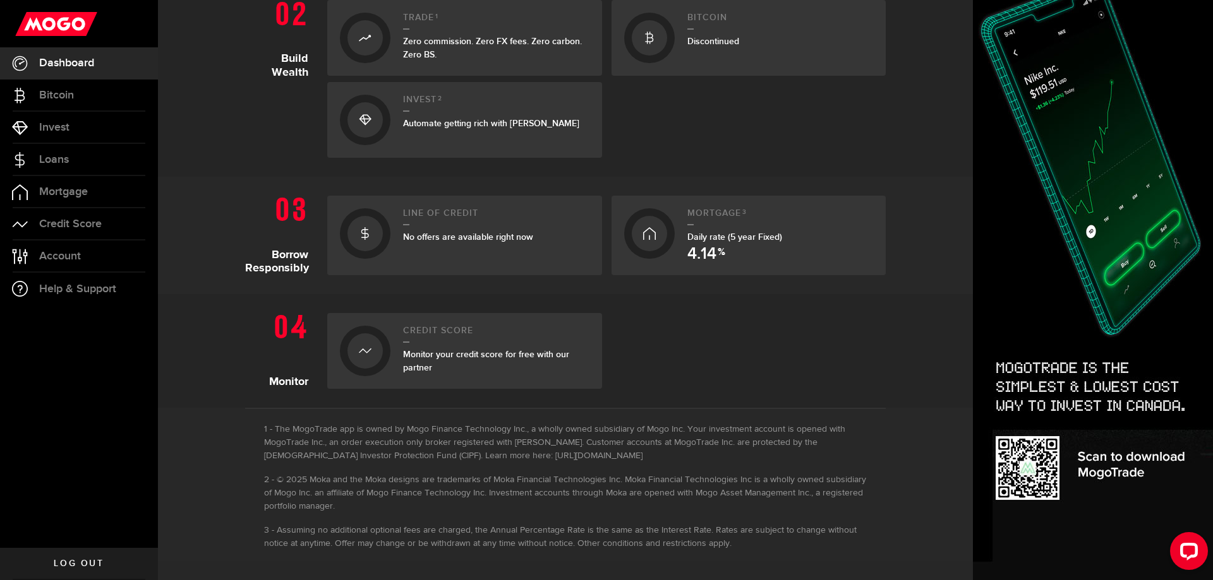
click at [363, 349] on icon at bounding box center [365, 351] width 13 height 20
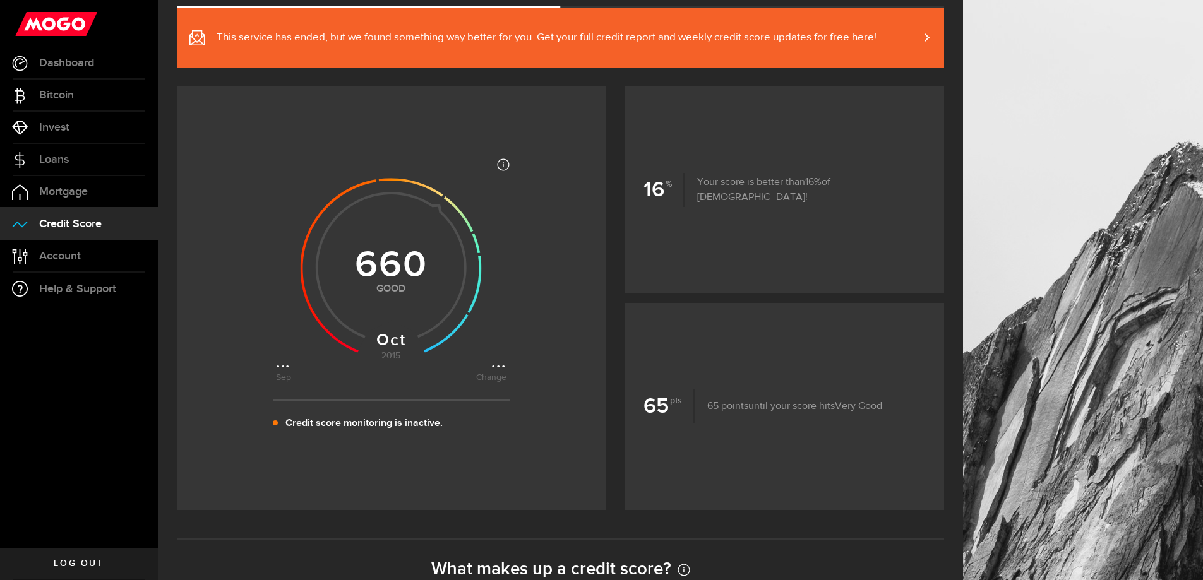
scroll to position [189, 0]
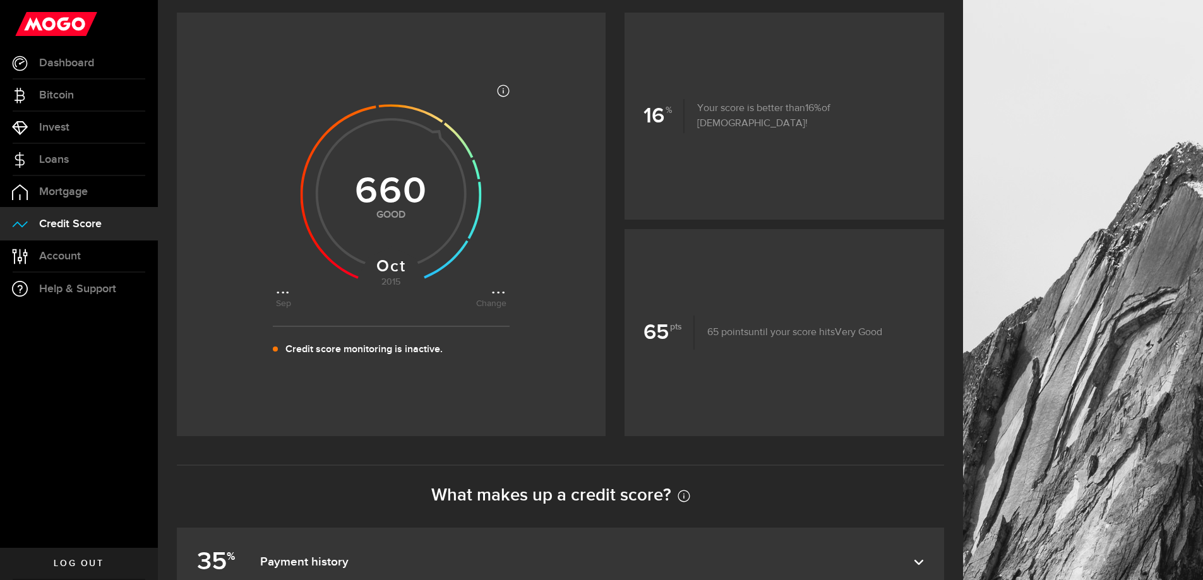
drag, startPoint x: 396, startPoint y: 200, endPoint x: 364, endPoint y: 234, distance: 46.9
click at [395, 200] on use at bounding box center [391, 194] width 181 height 181
click at [284, 296] on icon at bounding box center [391, 191] width 231 height 231
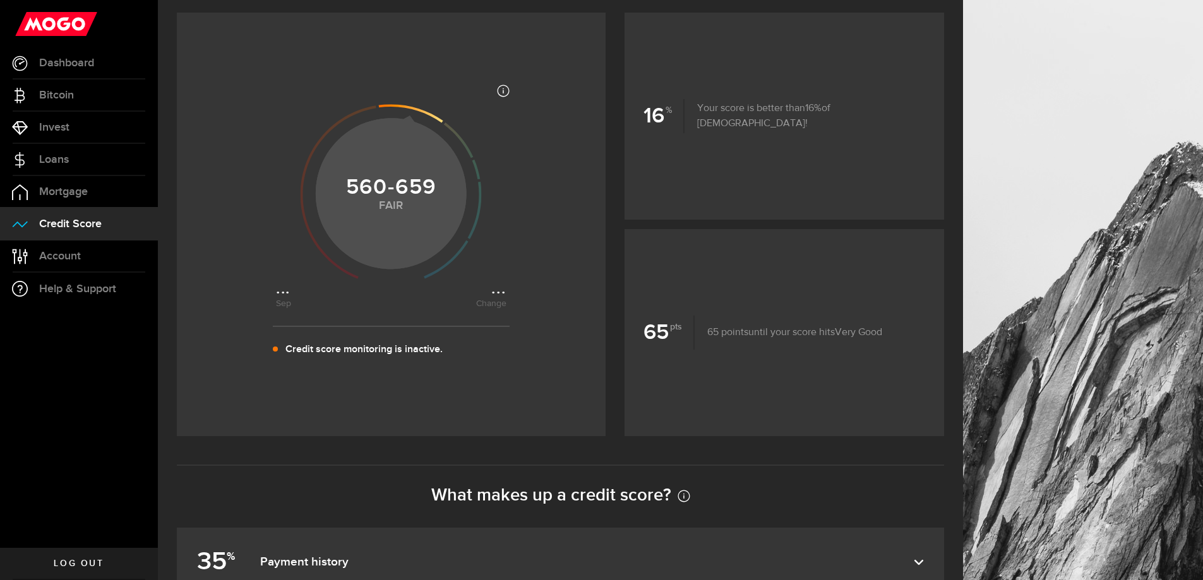
drag, startPoint x: 445, startPoint y: 121, endPoint x: 450, endPoint y: 136, distance: 15.4
click at [443, 123] on icon at bounding box center [411, 113] width 64 height 18
click at [482, 221] on icon at bounding box center [475, 210] width 14 height 57
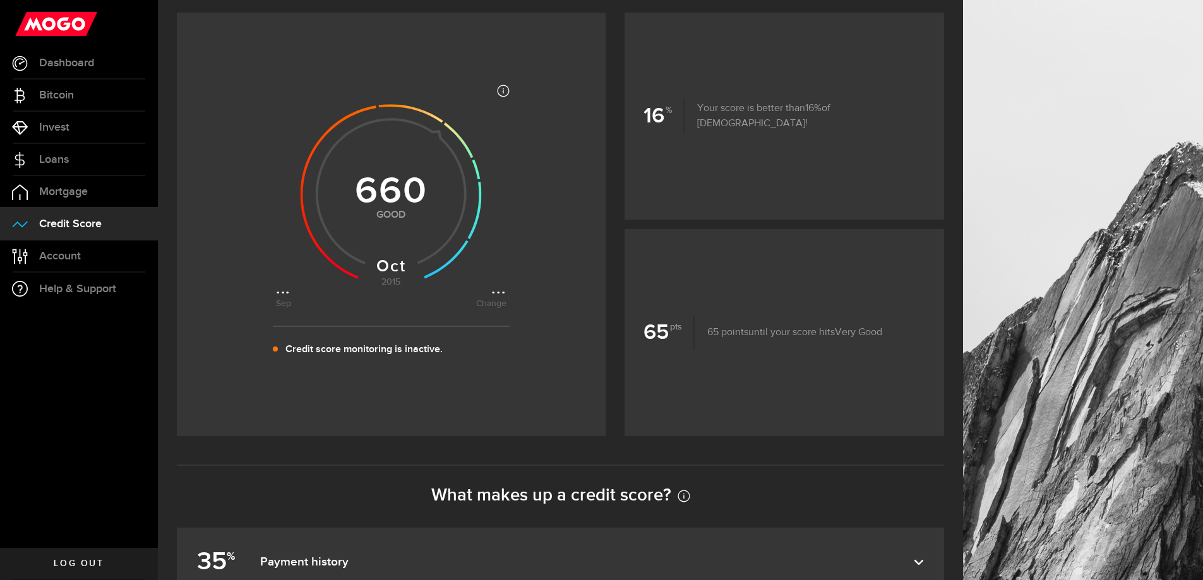
click at [504, 292] on icon at bounding box center [391, 191] width 231 height 231
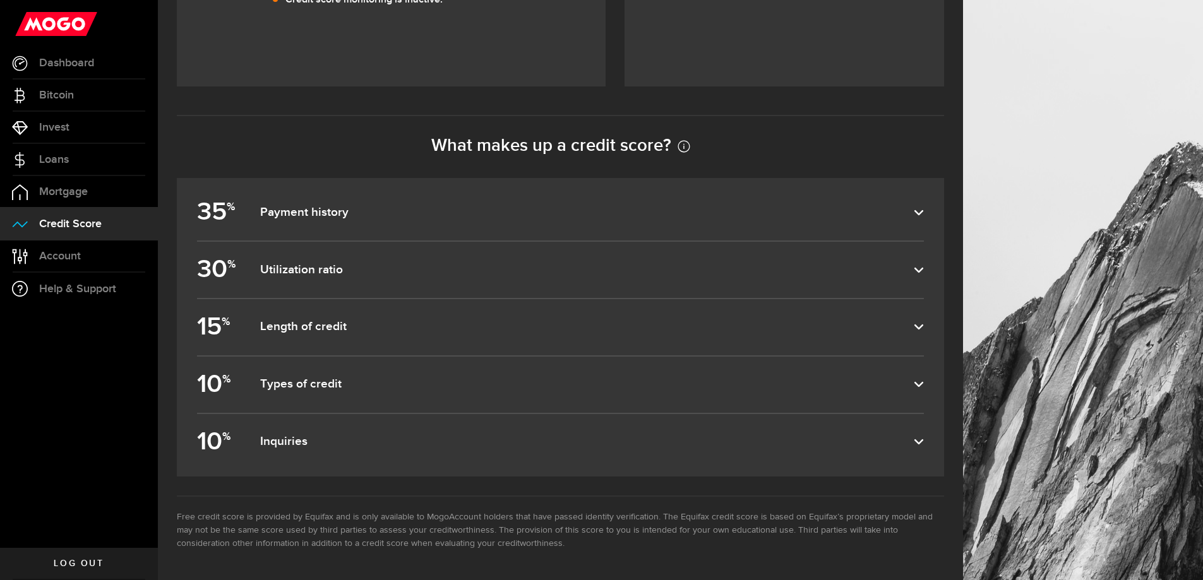
scroll to position [543, 0]
click at [357, 452] on label "10 % Inquiries" at bounding box center [560, 442] width 727 height 56
click at [0, 0] on input "10 % Inquiries" at bounding box center [0, 0] width 0 height 0
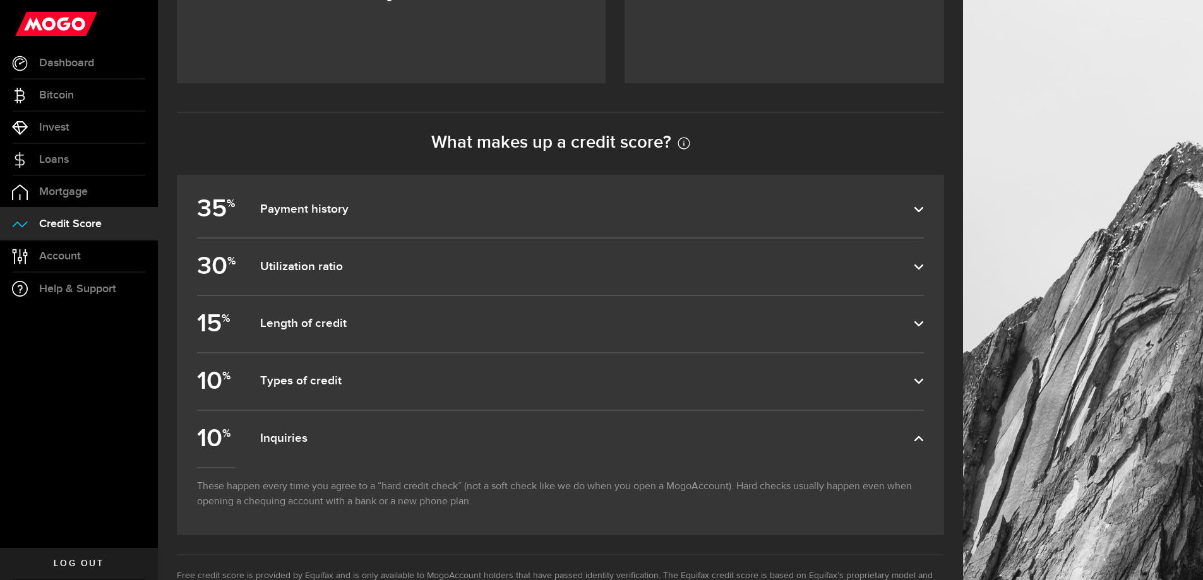
click at [382, 395] on label "10 % Types of credit" at bounding box center [560, 382] width 727 height 56
click at [0, 0] on input "10 % Types of credit" at bounding box center [0, 0] width 0 height 0
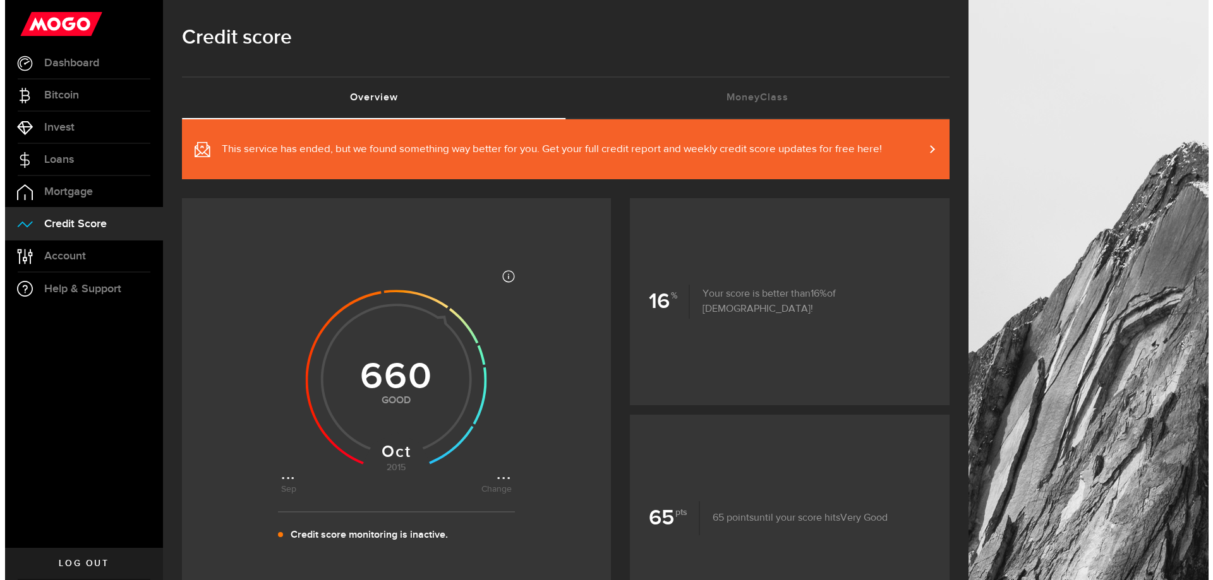
scroll to position [0, 0]
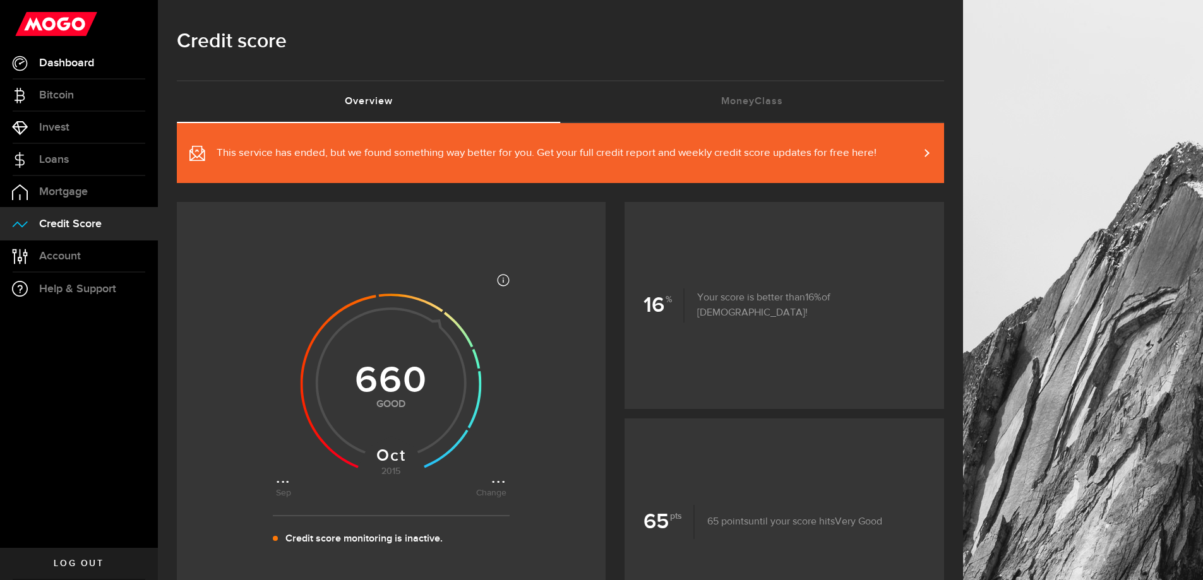
click at [54, 64] on span "Dashboard" at bounding box center [66, 62] width 55 height 11
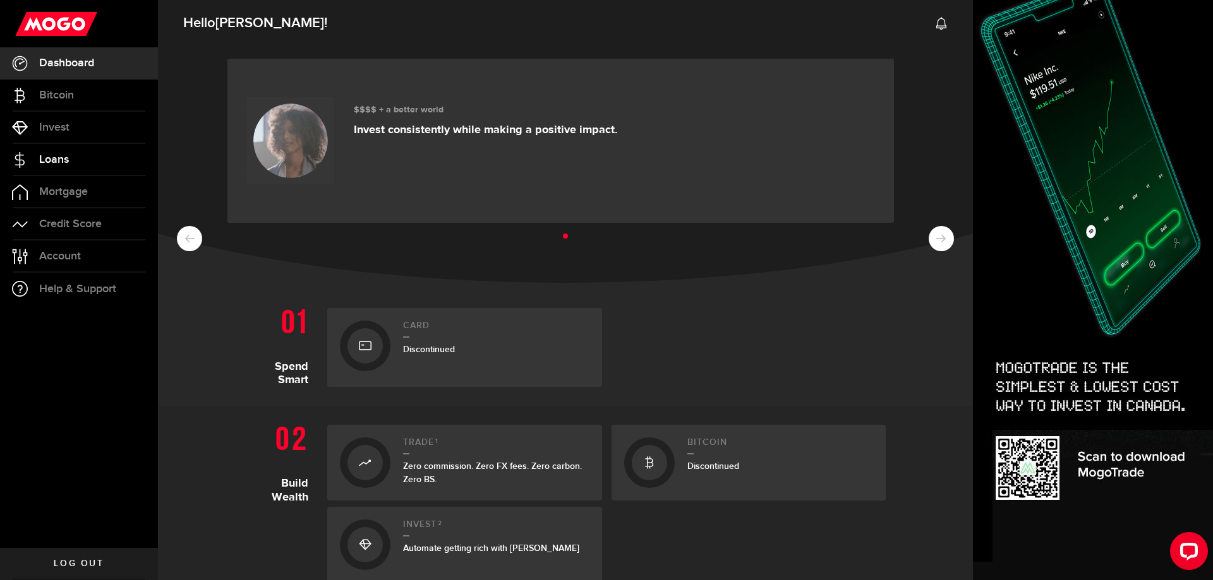
click at [53, 165] on span "Loans" at bounding box center [54, 159] width 30 height 11
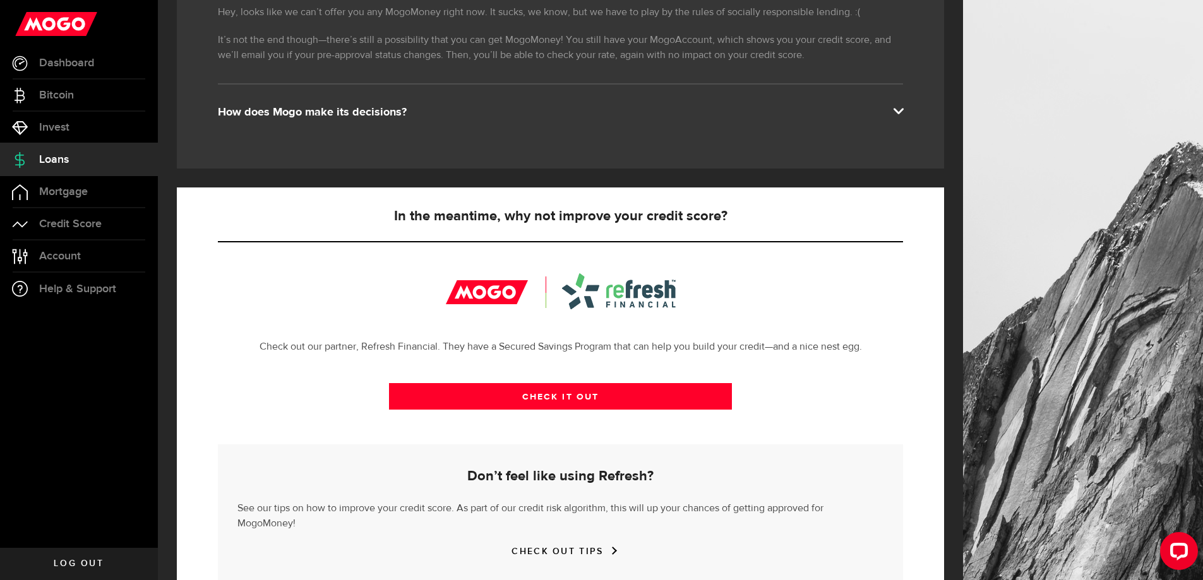
scroll to position [272, 0]
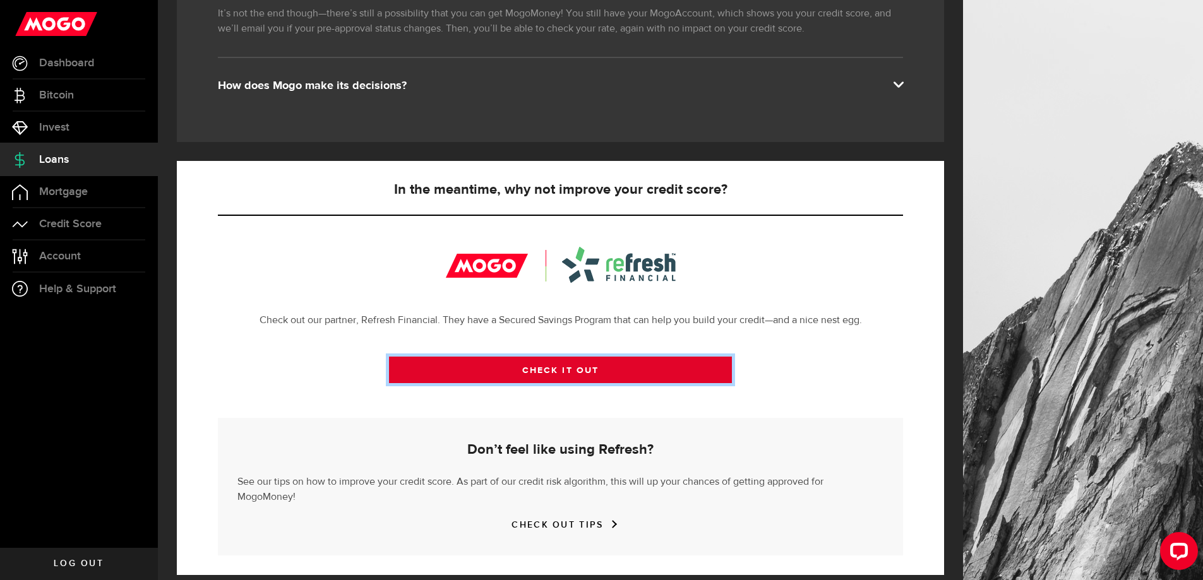
click at [583, 377] on link "CHECK IT OUT" at bounding box center [560, 370] width 343 height 27
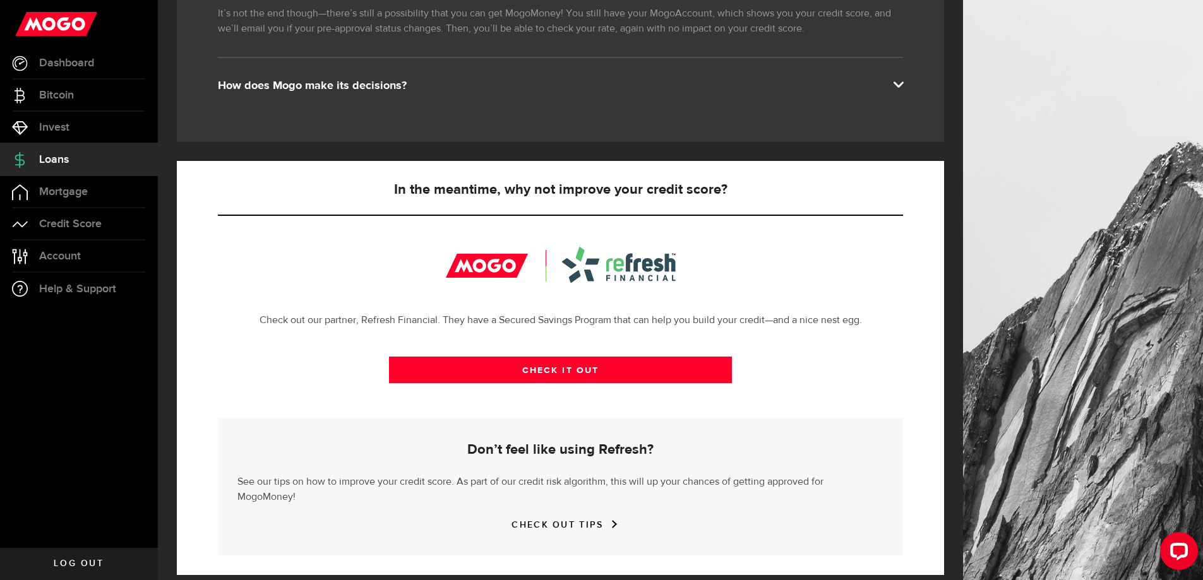
click at [176, 59] on div "Hey, looks like we can’t offer you any MogoMoney right now. It sucks, we know, …" at bounding box center [560, 53] width 786 height 216
